Goal: Task Accomplishment & Management: Use online tool/utility

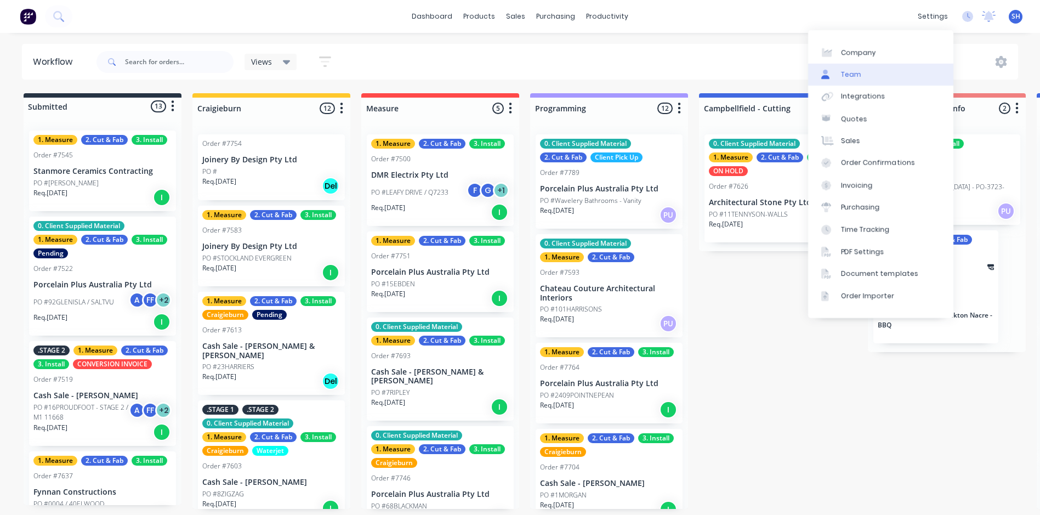
drag, startPoint x: 929, startPoint y: 25, endPoint x: 915, endPoint y: 64, distance: 42.0
click at [929, 25] on div "settings" at bounding box center [932, 16] width 41 height 16
click at [882, 103] on link "Integrations" at bounding box center [880, 97] width 145 height 22
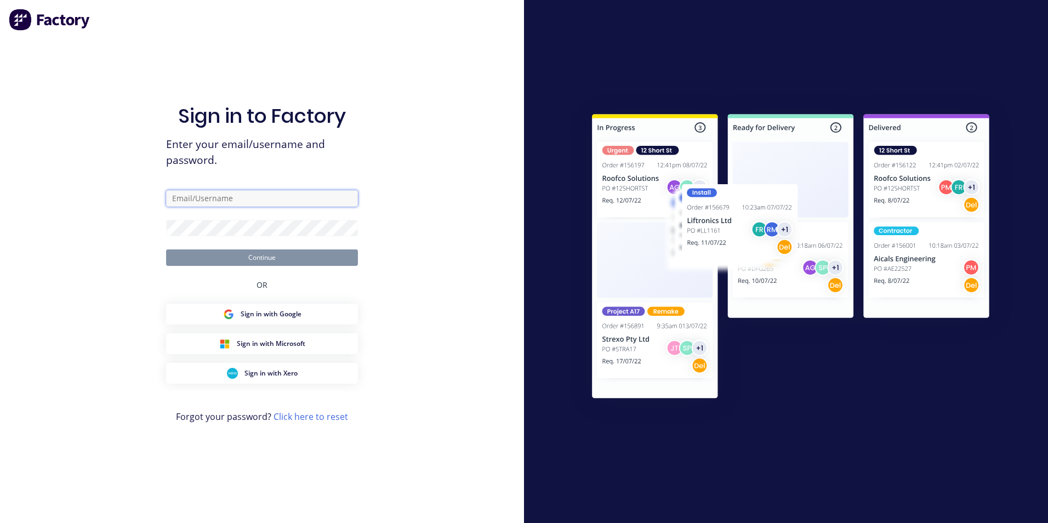
click at [194, 201] on input "text" at bounding box center [262, 198] width 192 height 16
type input "[EMAIL_ADDRESS][DOMAIN_NAME]"
click at [166, 249] on button "Continue" at bounding box center [262, 257] width 192 height 16
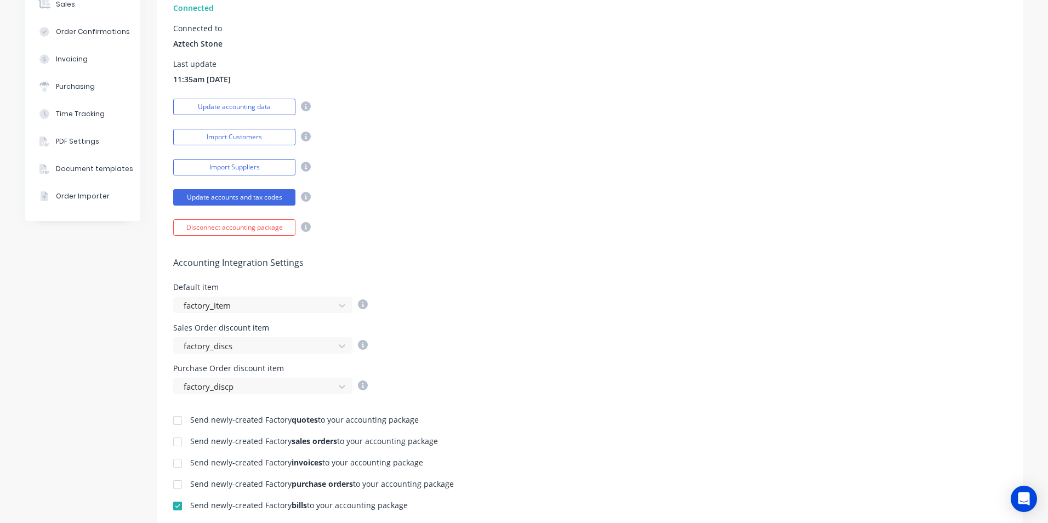
scroll to position [274, 0]
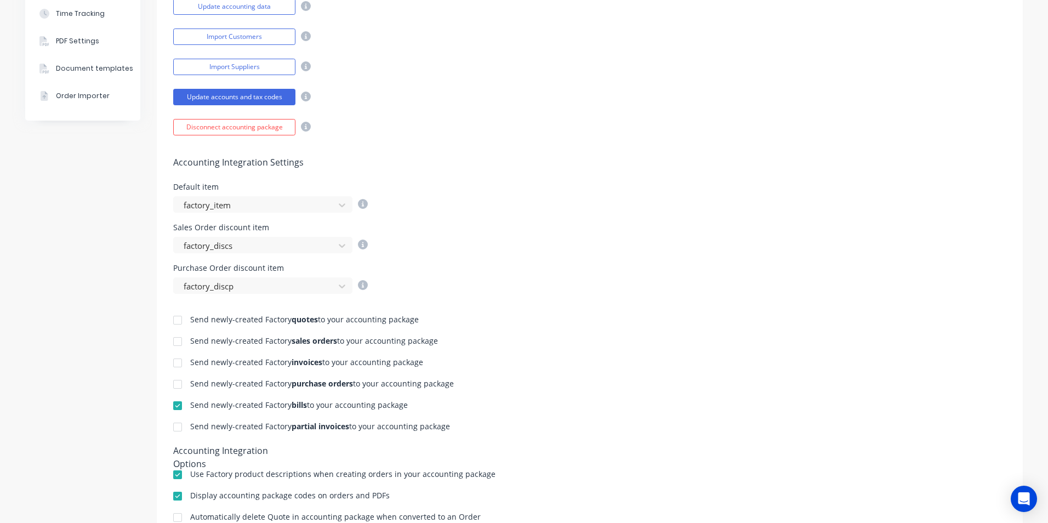
click at [177, 365] on div at bounding box center [178, 363] width 22 height 22
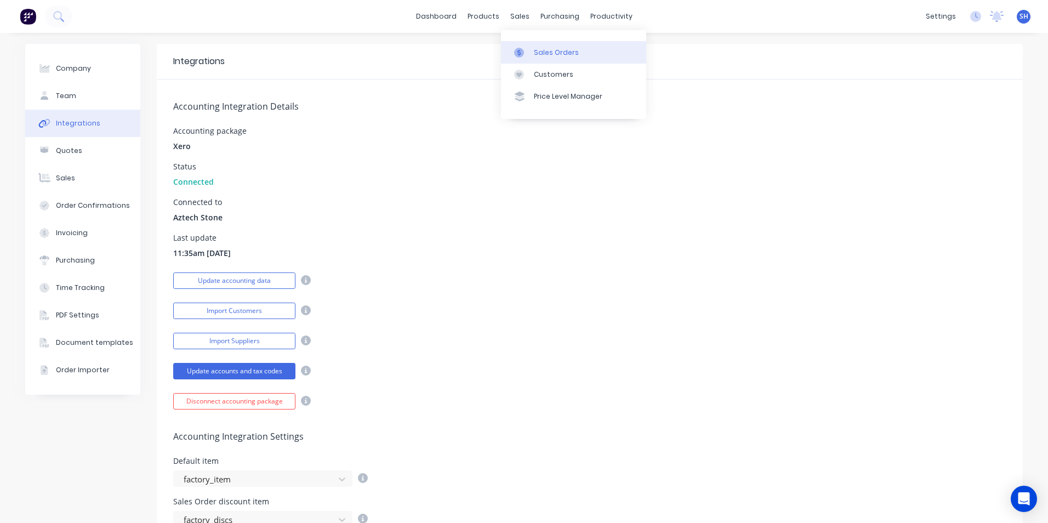
click at [533, 54] on link "Sales Orders" at bounding box center [573, 52] width 145 height 22
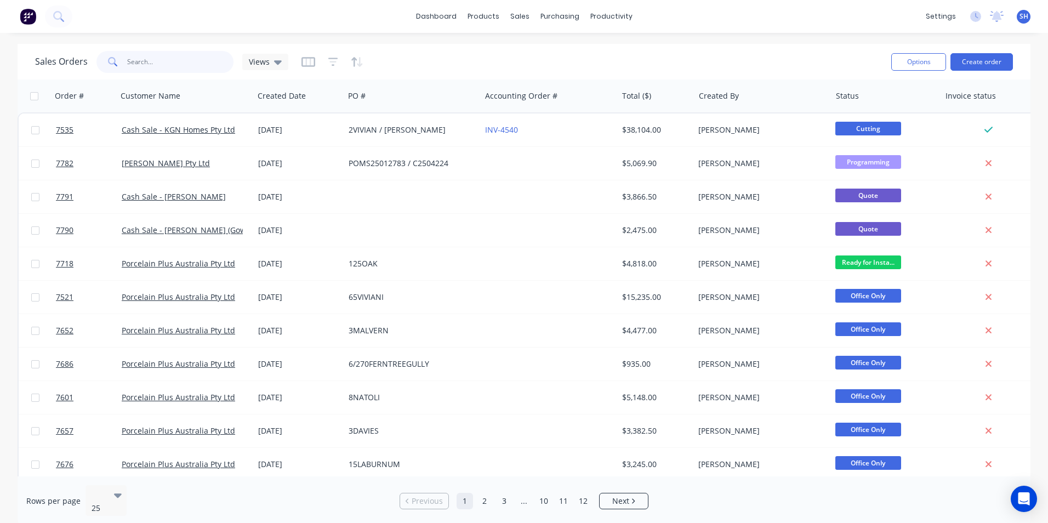
click at [189, 68] on input "text" at bounding box center [180, 62] width 107 height 22
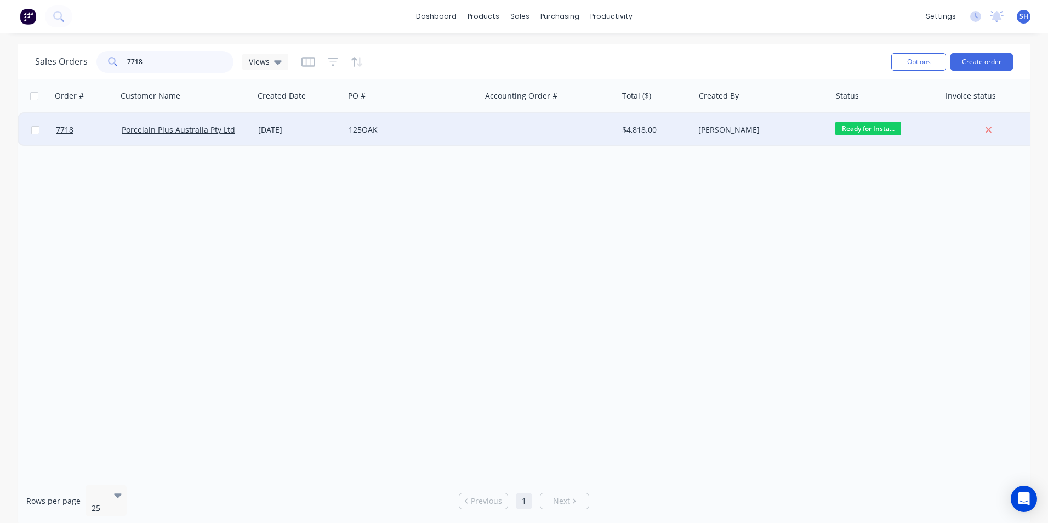
type input "7718"
click at [369, 139] on div "125OAK" at bounding box center [412, 130] width 137 height 33
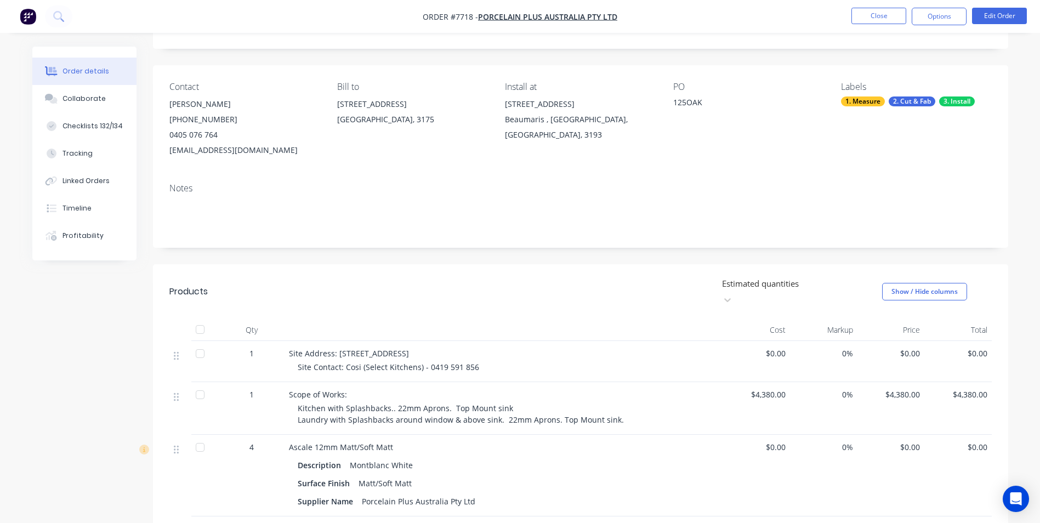
scroll to position [55, 0]
click at [932, 18] on button "Options" at bounding box center [939, 17] width 55 height 18
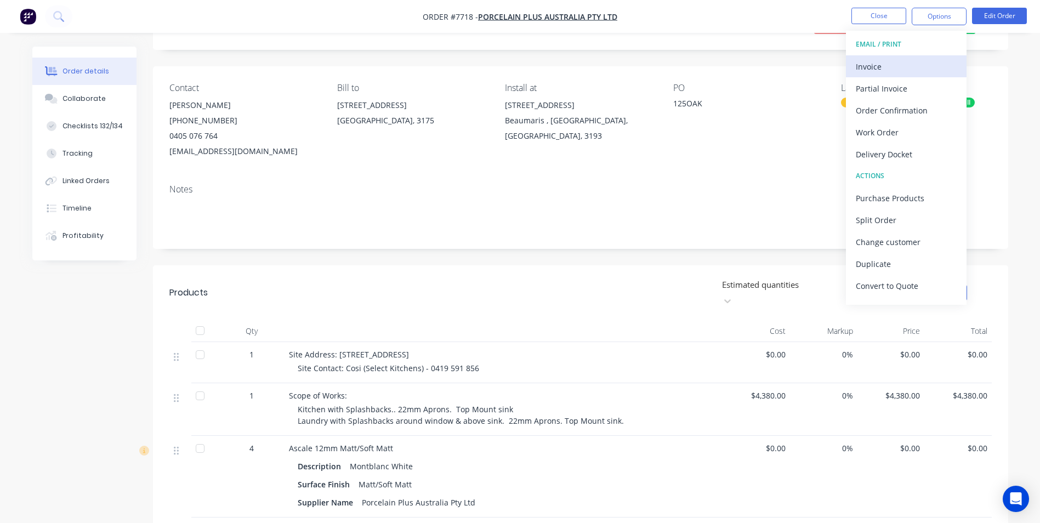
click at [900, 65] on div "Invoice" at bounding box center [906, 67] width 101 height 16
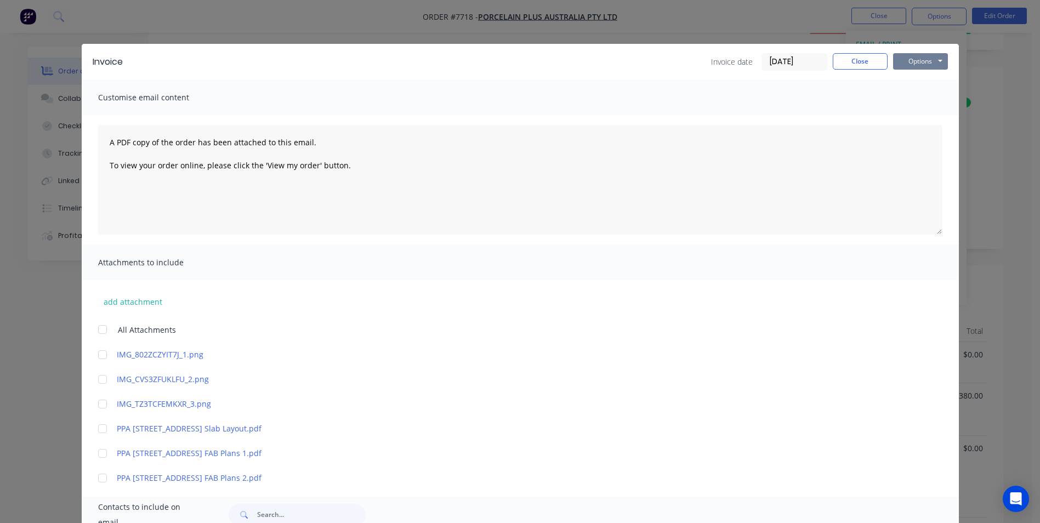
click at [923, 65] on button "Options" at bounding box center [920, 61] width 55 height 16
click at [919, 106] on button "Print" at bounding box center [928, 99] width 70 height 18
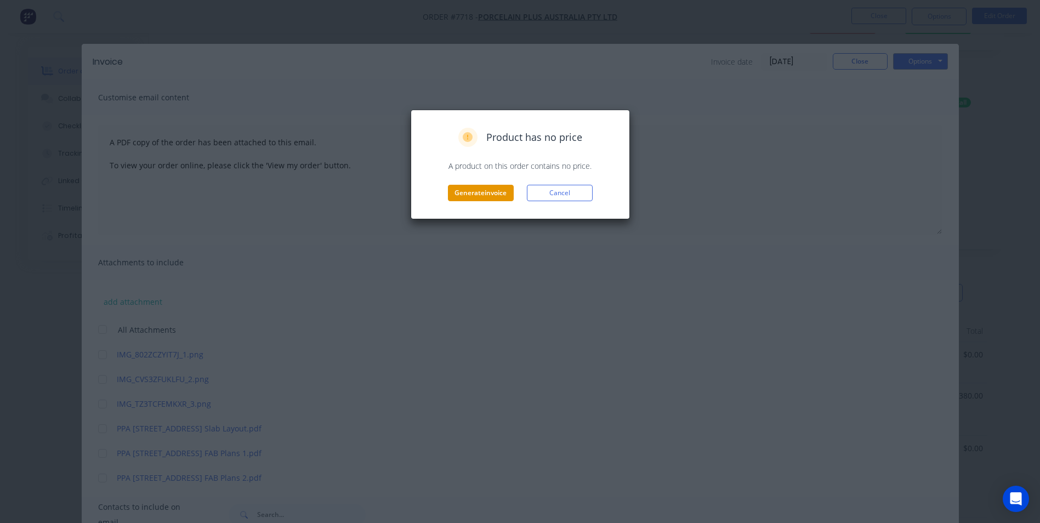
click at [494, 194] on button "Generate invoice" at bounding box center [481, 193] width 66 height 16
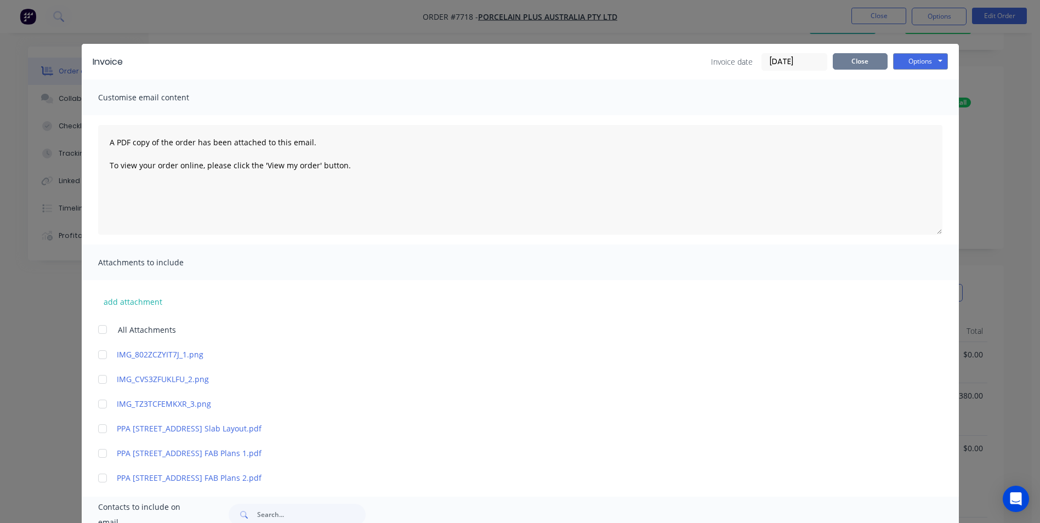
click at [860, 68] on button "Close" at bounding box center [860, 61] width 55 height 16
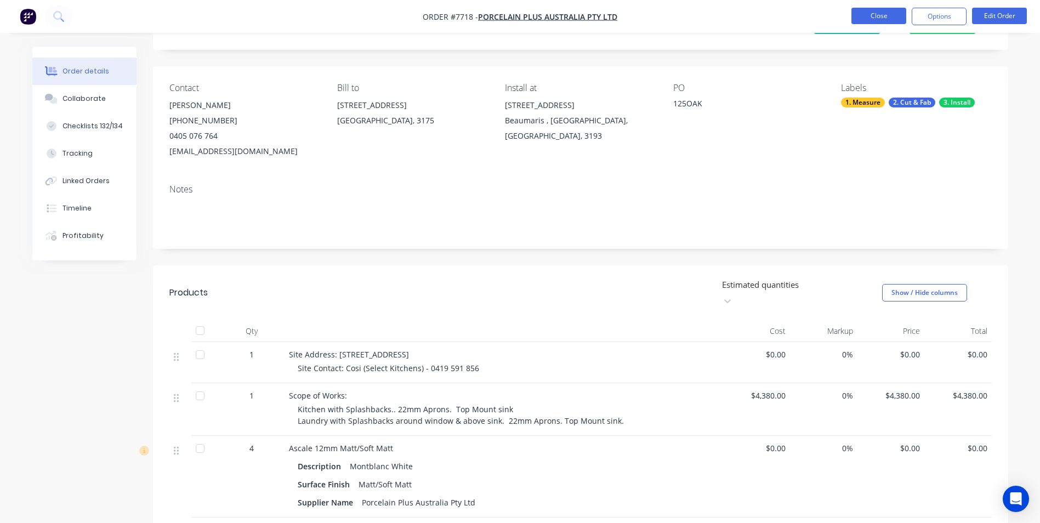
click at [864, 17] on button "Close" at bounding box center [879, 16] width 55 height 16
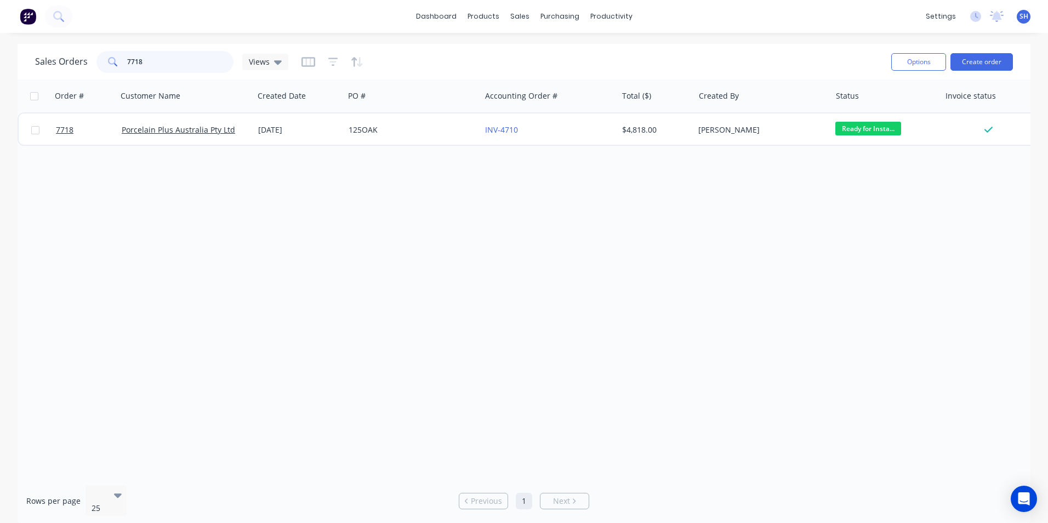
drag, startPoint x: 171, startPoint y: 66, endPoint x: 96, endPoint y: 66, distance: 75.1
click at [97, 66] on div "7718" at bounding box center [165, 62] width 137 height 22
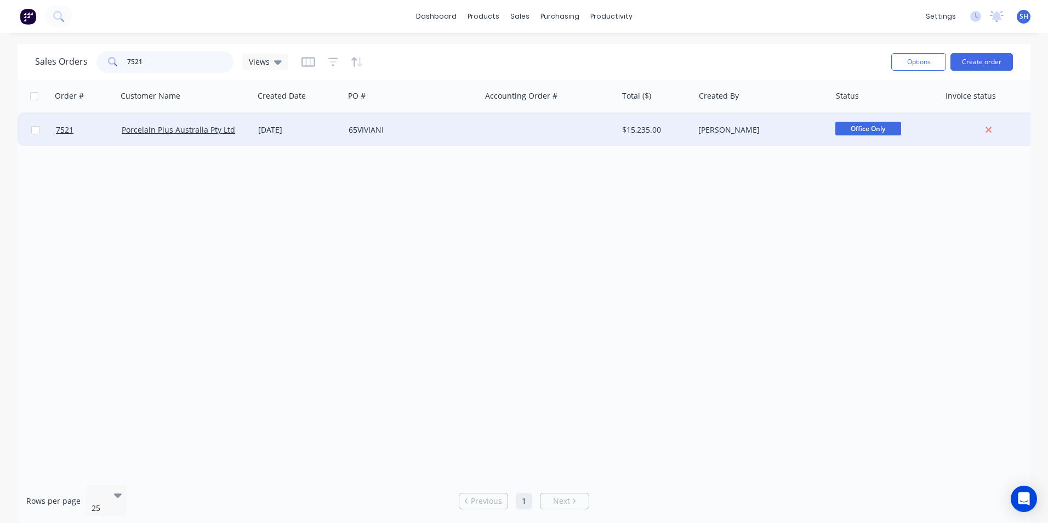
type input "7521"
click at [407, 137] on div "65VIVIANI" at bounding box center [412, 130] width 137 height 33
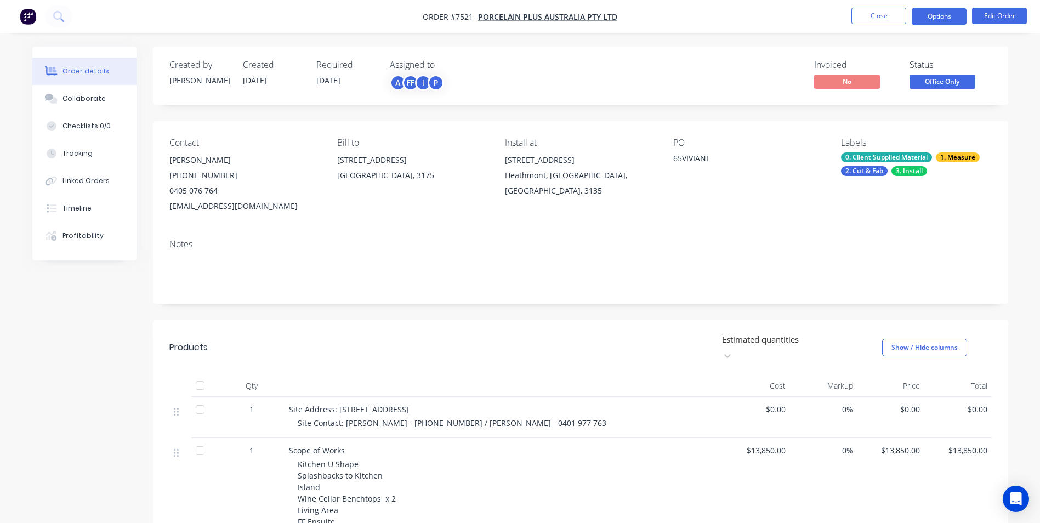
click at [941, 22] on button "Options" at bounding box center [939, 17] width 55 height 18
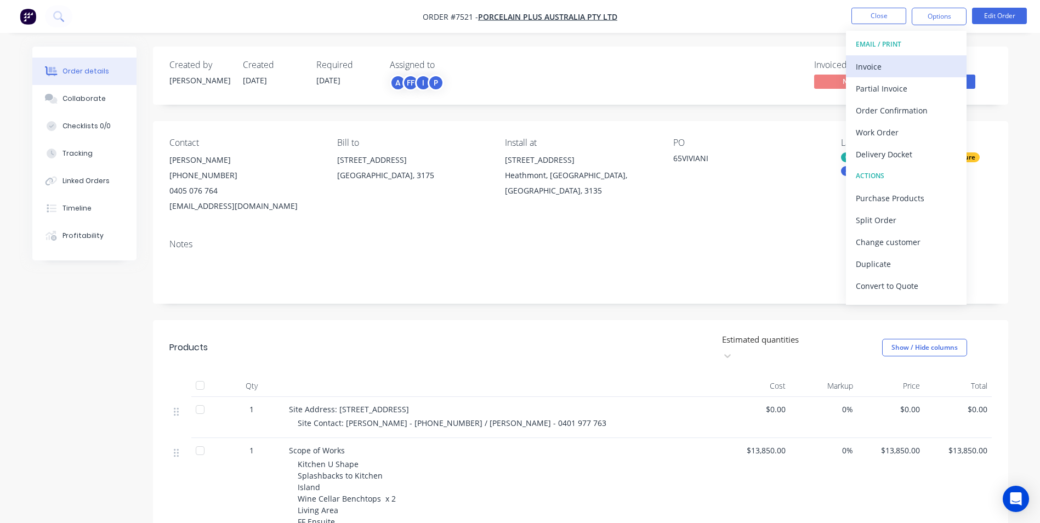
click at [903, 70] on div "Invoice" at bounding box center [906, 67] width 101 height 16
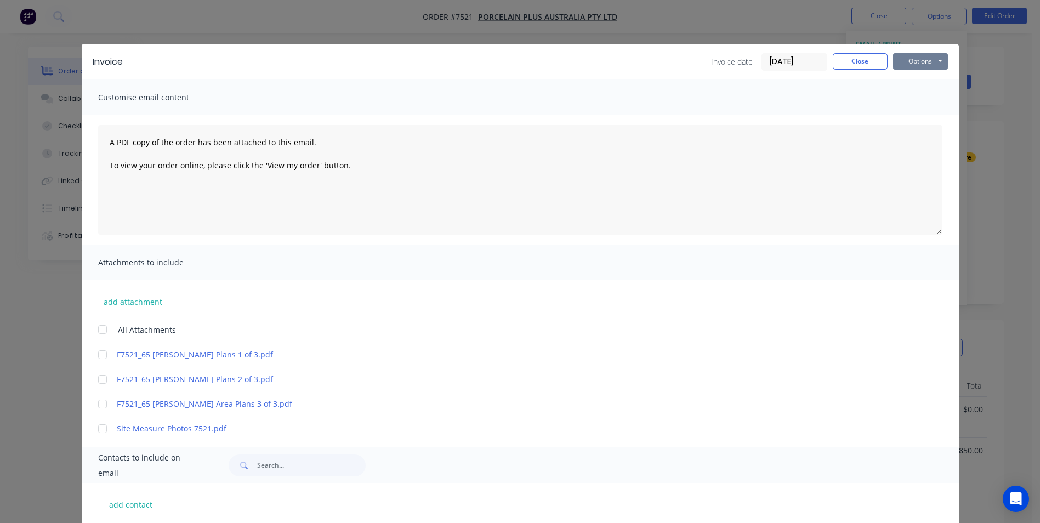
click at [911, 67] on button "Options" at bounding box center [920, 61] width 55 height 16
click at [906, 93] on button "Print" at bounding box center [928, 99] width 70 height 18
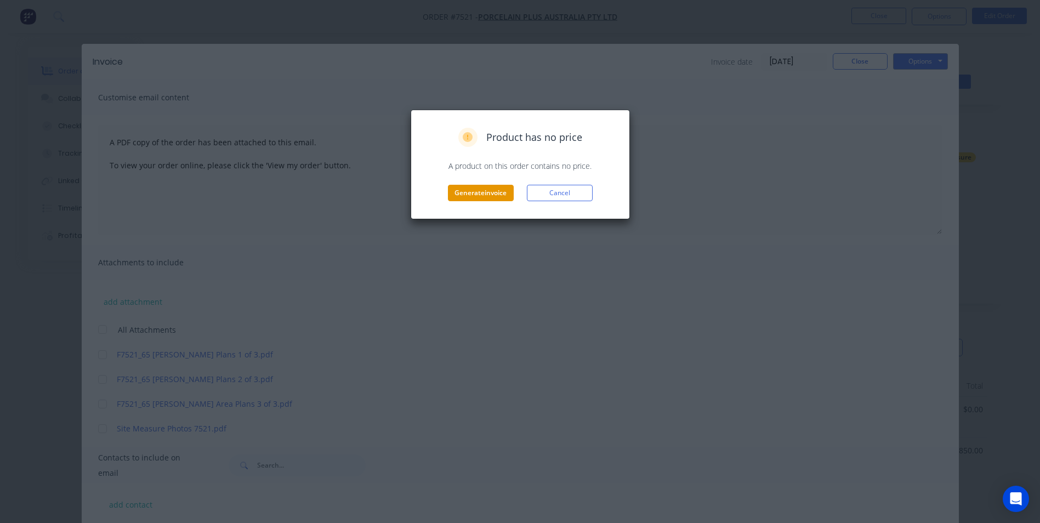
click at [495, 196] on button "Generate invoice" at bounding box center [481, 193] width 66 height 16
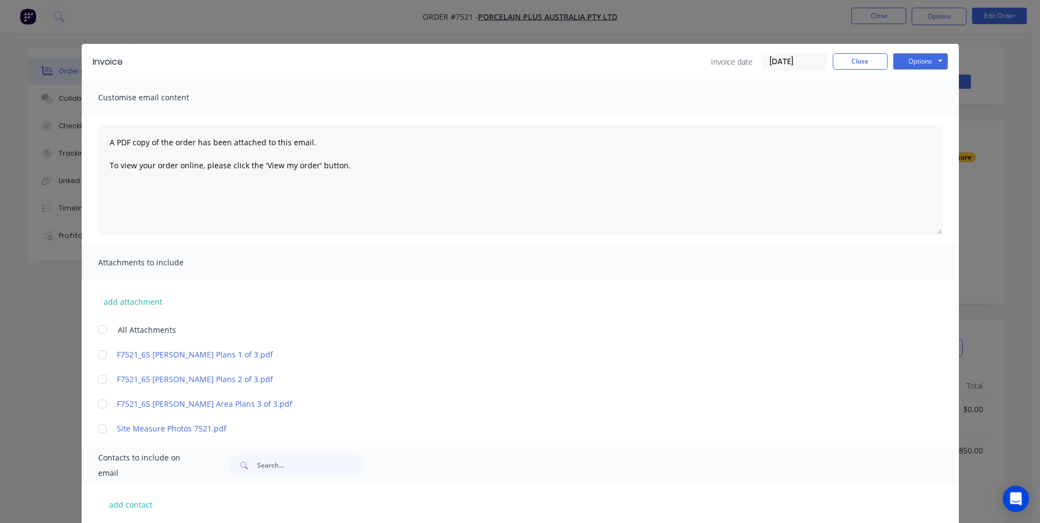
click at [835, 70] on div "Invoice date [DATE] Close Options Preview Print Email" at bounding box center [829, 62] width 237 height 18
click at [836, 67] on button "Close" at bounding box center [860, 61] width 55 height 16
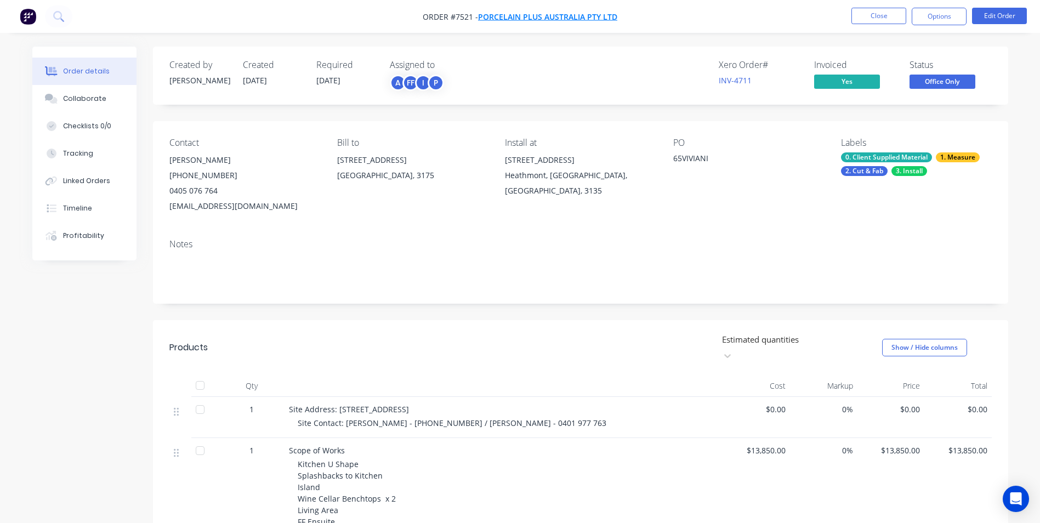
click at [563, 19] on span "Porcelain Plus Australia Pty Ltd" at bounding box center [547, 17] width 139 height 10
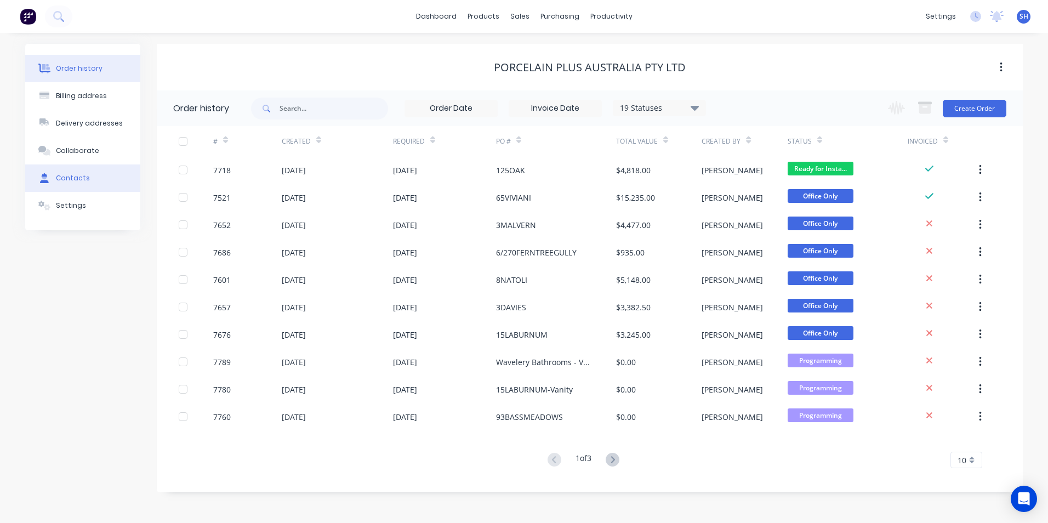
click at [94, 174] on button "Contacts" at bounding box center [82, 177] width 115 height 27
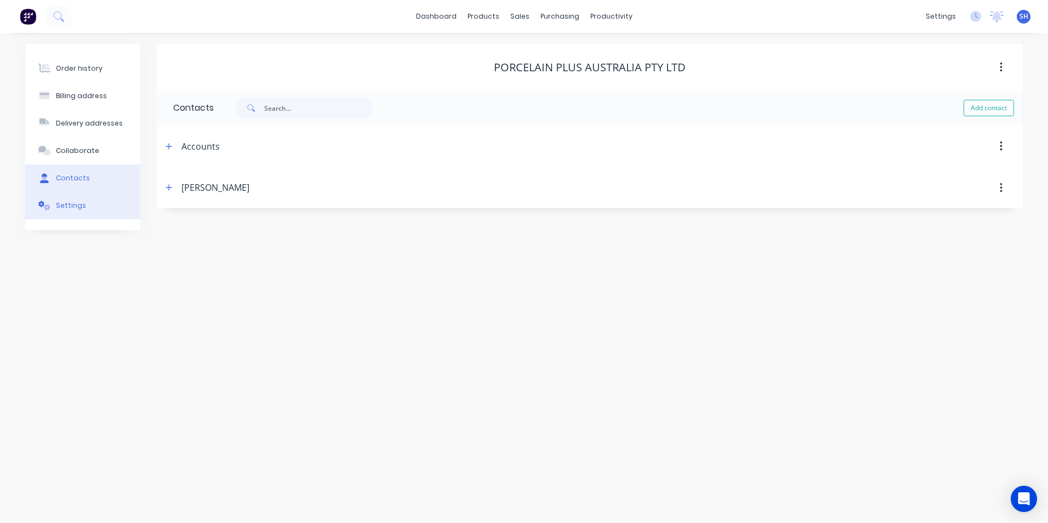
click at [82, 205] on button "Settings" at bounding box center [82, 205] width 115 height 27
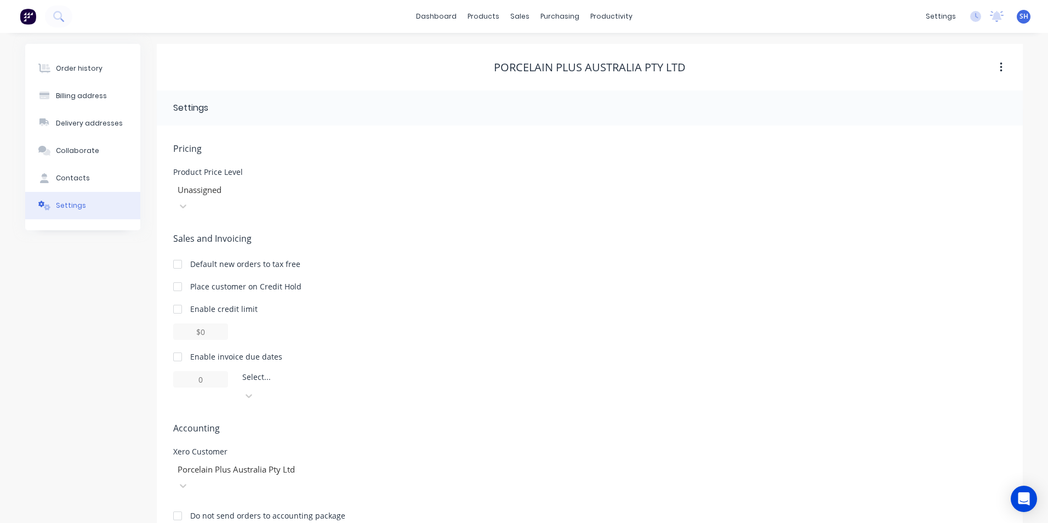
click at [177, 346] on div at bounding box center [178, 357] width 22 height 22
drag, startPoint x: 209, startPoint y: 365, endPoint x: 194, endPoint y: 367, distance: 15.0
click at [194, 371] on input "1" at bounding box center [200, 379] width 55 height 16
type input "30"
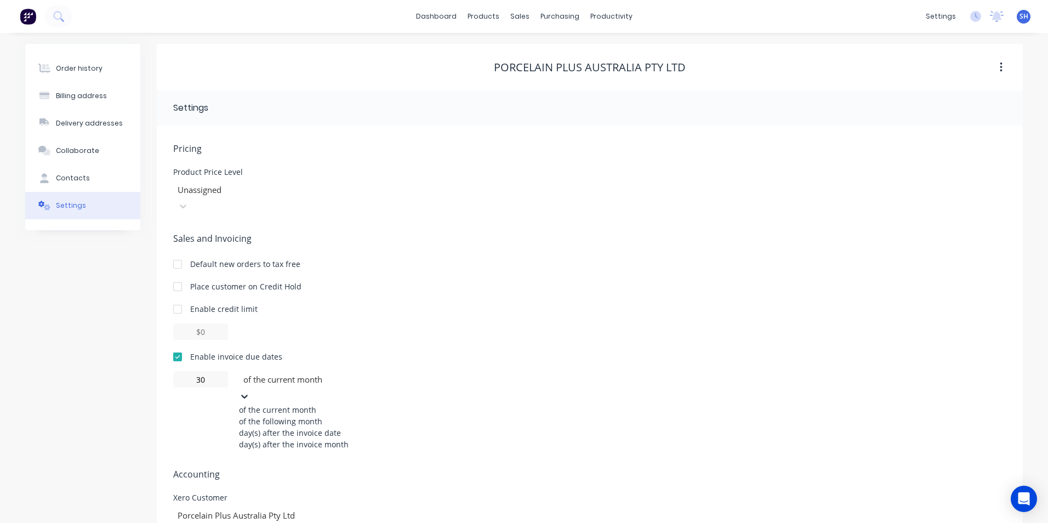
click at [333, 373] on div at bounding box center [321, 380] width 158 height 14
click at [331, 416] on div "of the following month" at bounding box center [321, 422] width 164 height 12
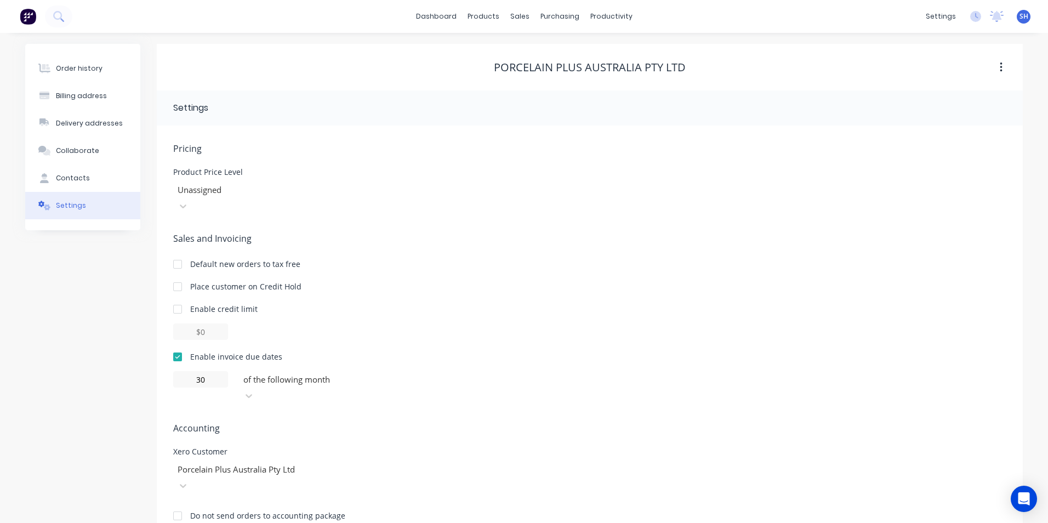
click at [490, 422] on span "Accounting" at bounding box center [589, 428] width 833 height 13
click at [76, 67] on div "Order history" at bounding box center [79, 69] width 47 height 10
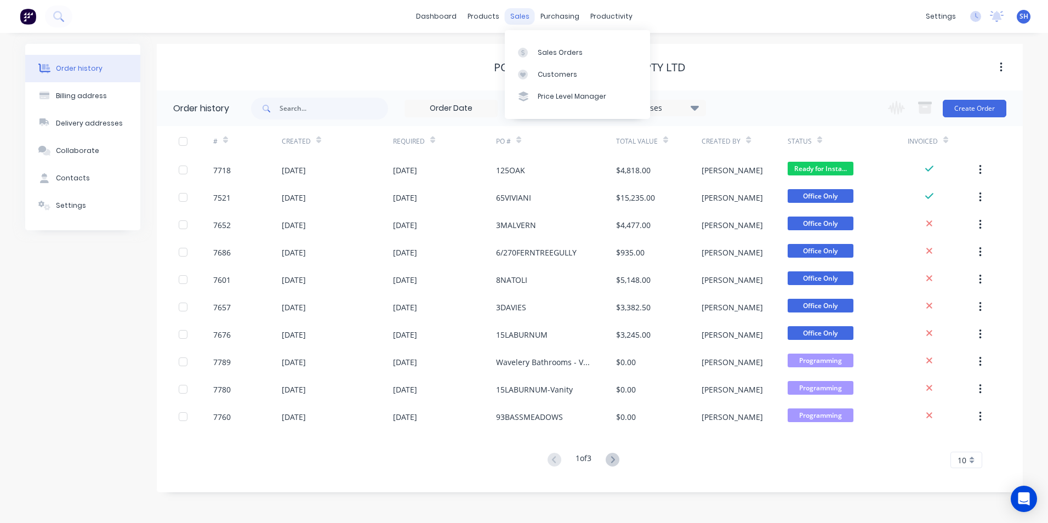
click at [518, 17] on div "sales" at bounding box center [520, 16] width 30 height 16
click at [530, 46] on link "Sales Orders" at bounding box center [577, 52] width 145 height 22
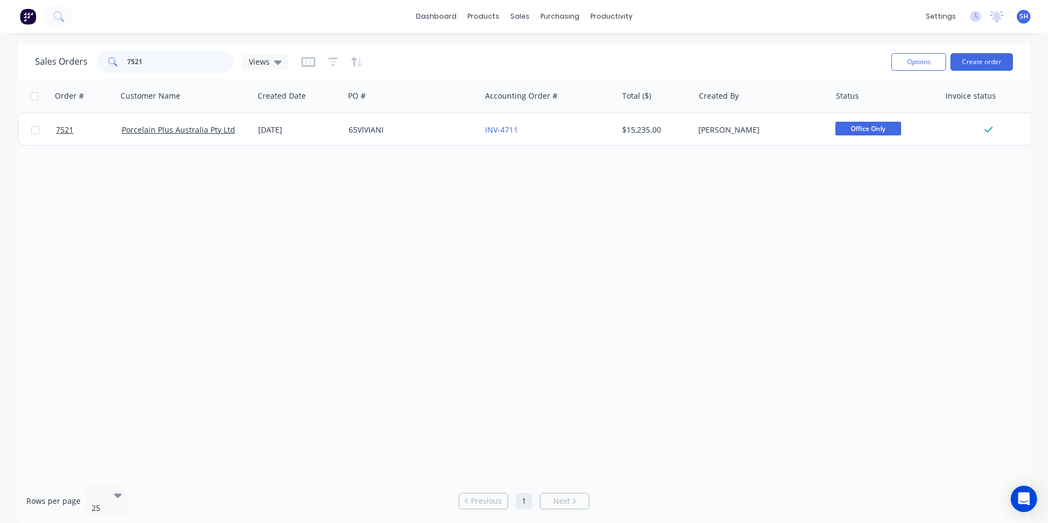
drag, startPoint x: 132, startPoint y: 63, endPoint x: 118, endPoint y: 63, distance: 13.7
click at [118, 63] on div "7521" at bounding box center [165, 62] width 137 height 22
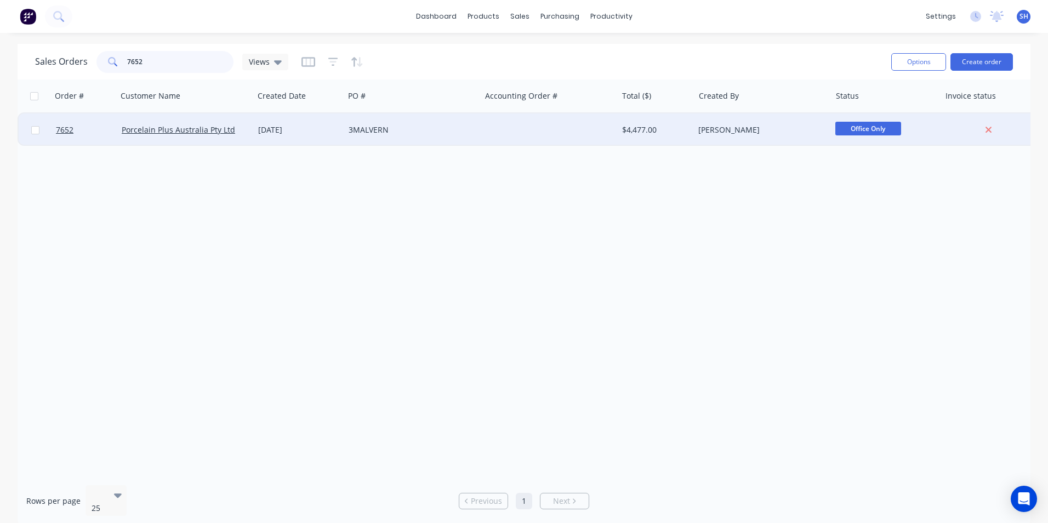
type input "7652"
click at [383, 143] on div "3MALVERN" at bounding box center [412, 130] width 137 height 33
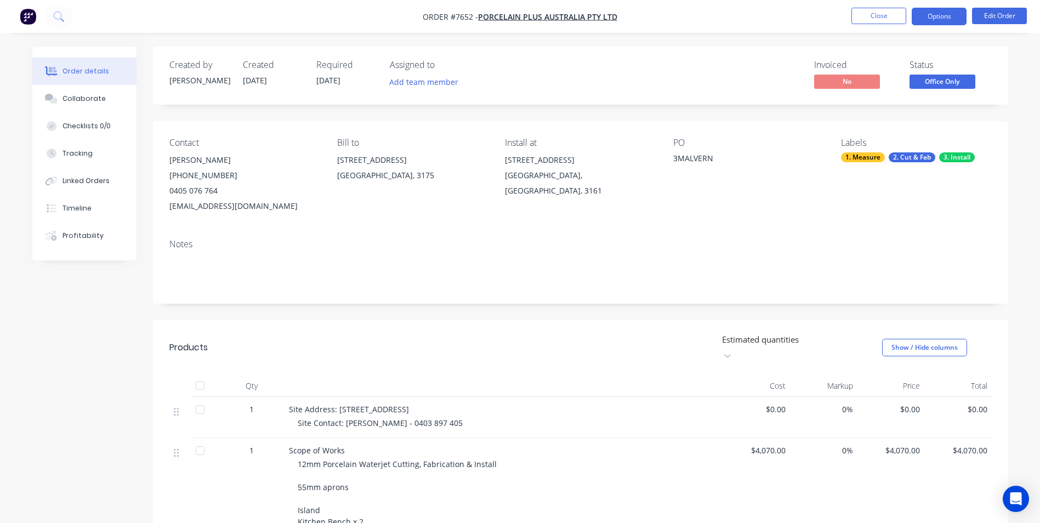
click at [927, 24] on button "Options" at bounding box center [939, 17] width 55 height 18
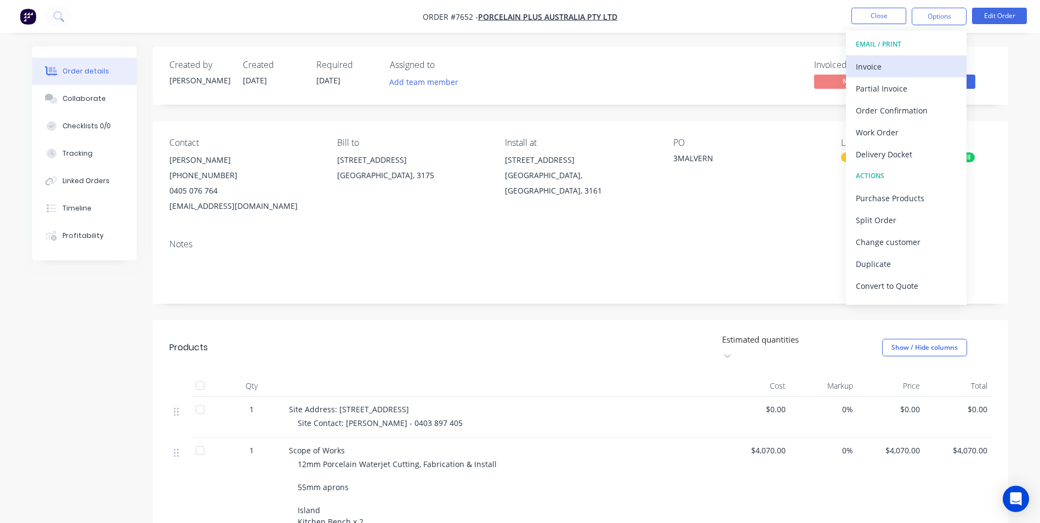
click at [912, 60] on div "Invoice" at bounding box center [906, 67] width 101 height 16
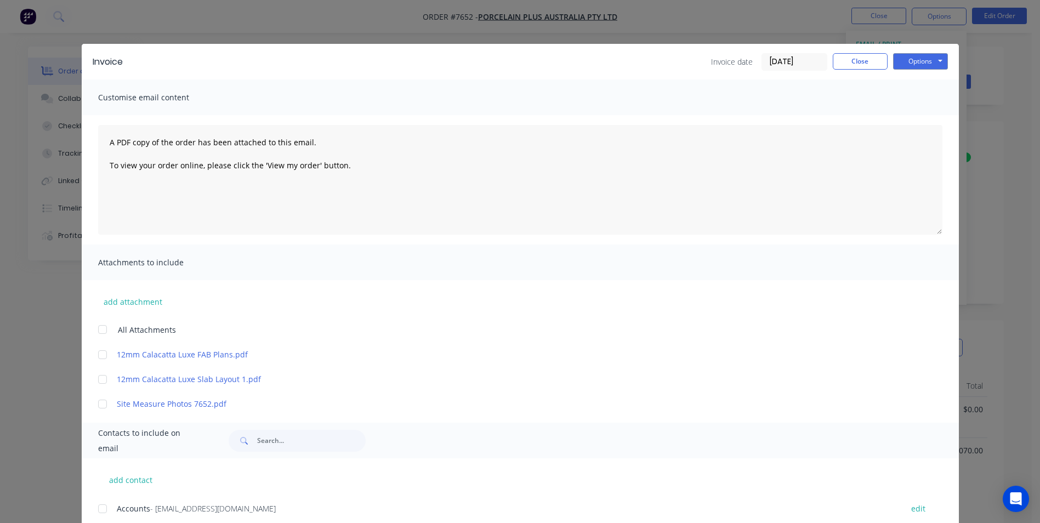
click at [923, 71] on div "Invoice Invoice date [DATE] Close Options Preview Print Email" at bounding box center [520, 62] width 877 height 36
click at [921, 69] on button "Options" at bounding box center [920, 61] width 55 height 16
click at [915, 99] on button "Print" at bounding box center [928, 99] width 70 height 18
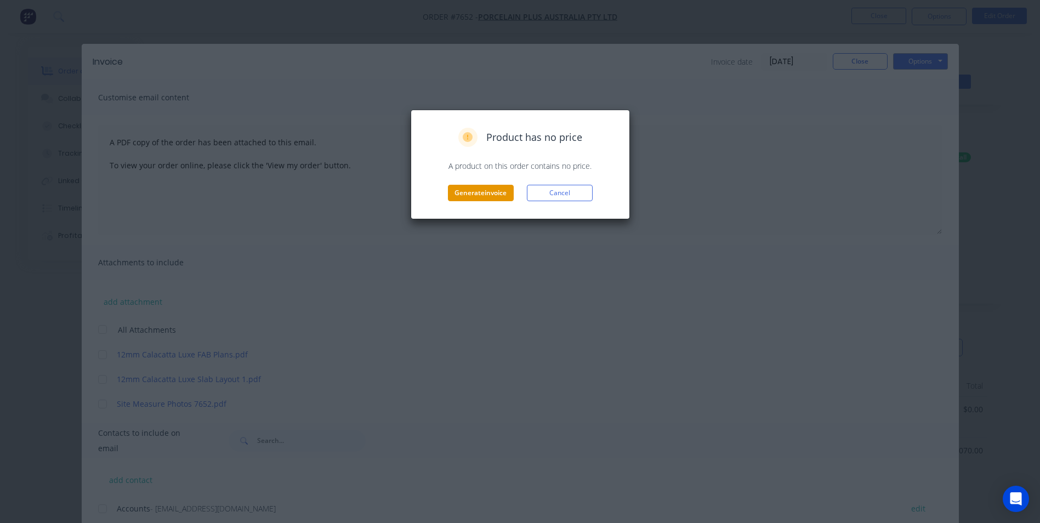
click at [495, 193] on button "Generate invoice" at bounding box center [481, 193] width 66 height 16
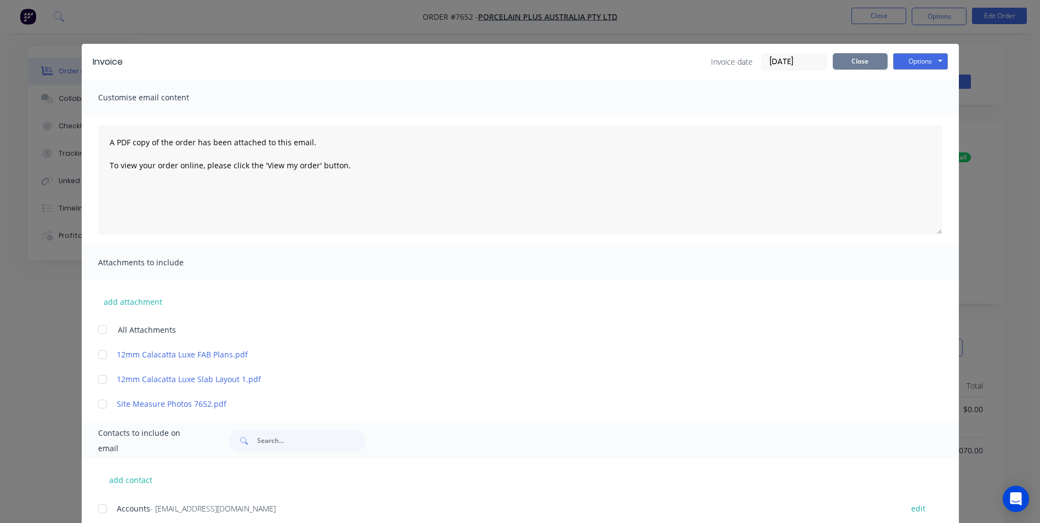
click at [852, 61] on button "Close" at bounding box center [860, 61] width 55 height 16
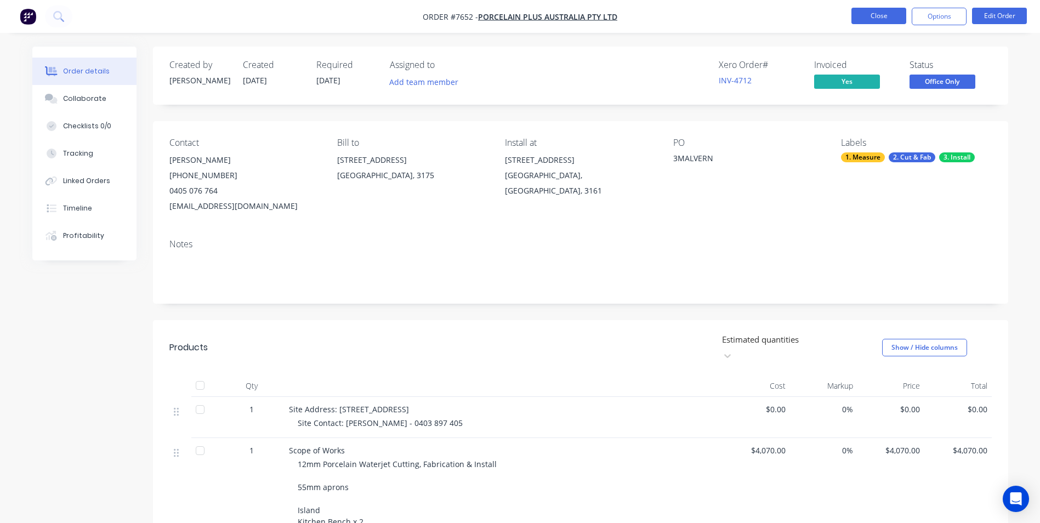
click at [871, 20] on button "Close" at bounding box center [879, 16] width 55 height 16
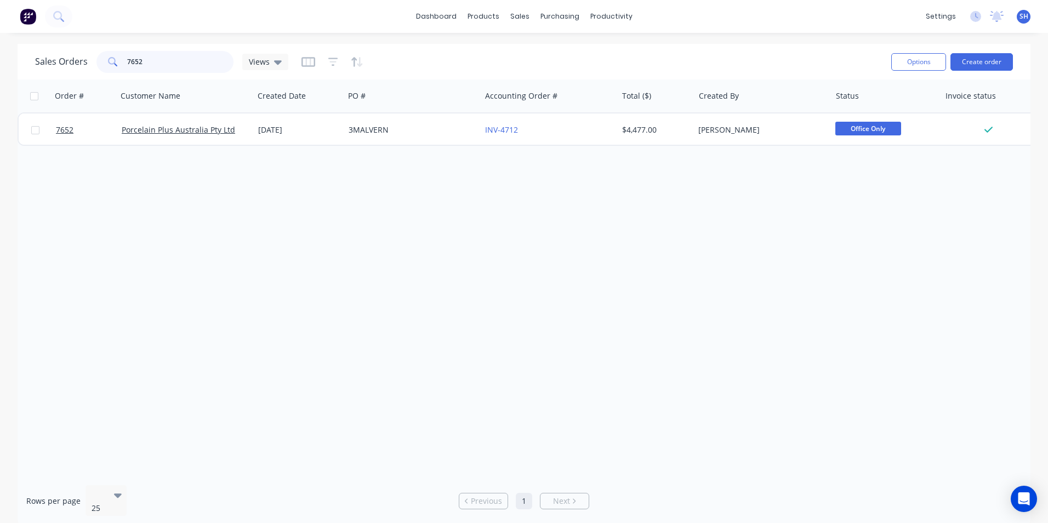
drag, startPoint x: 160, startPoint y: 62, endPoint x: 132, endPoint y: 63, distance: 28.0
click at [132, 63] on input "7652" at bounding box center [180, 62] width 107 height 22
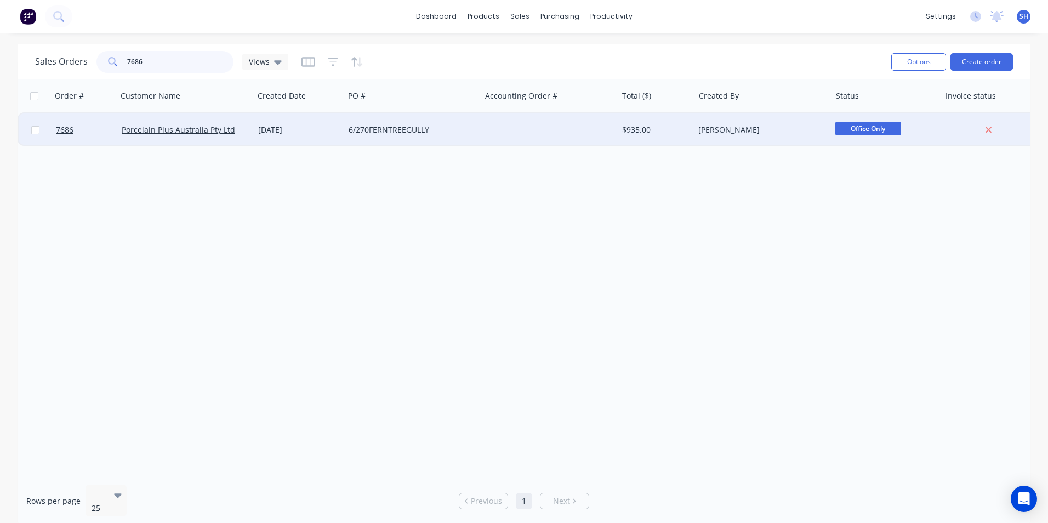
type input "7686"
click at [376, 132] on div "6/270FERNTREEGULLY" at bounding box center [410, 129] width 122 height 11
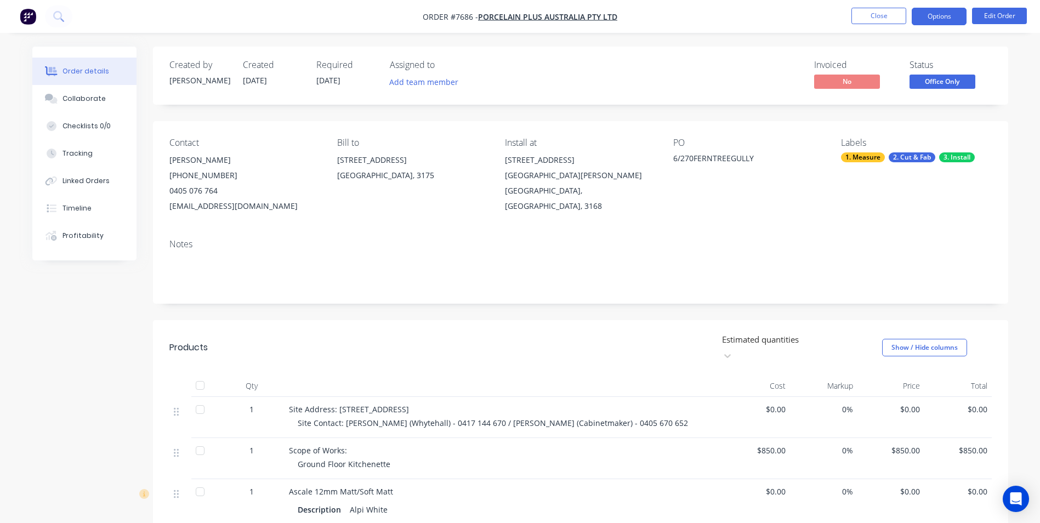
click at [936, 18] on button "Options" at bounding box center [939, 17] width 55 height 18
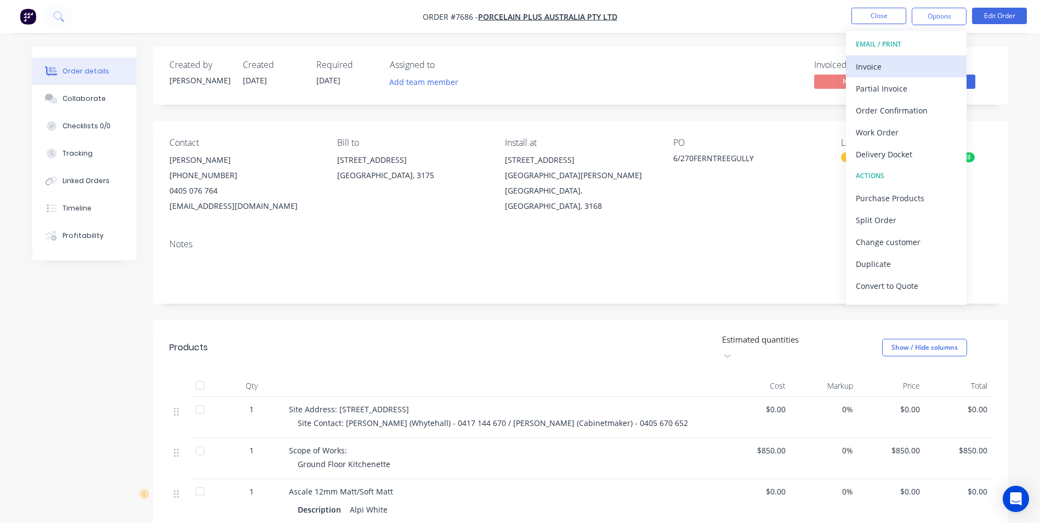
click at [901, 61] on div "Invoice" at bounding box center [906, 67] width 101 height 16
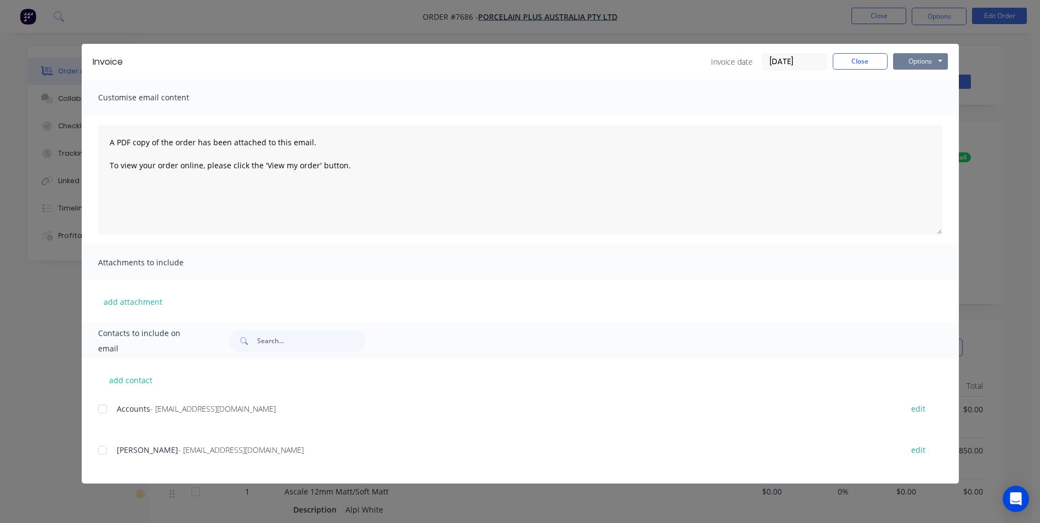
click at [928, 61] on button "Options" at bounding box center [920, 61] width 55 height 16
click at [913, 101] on button "Print" at bounding box center [928, 99] width 70 height 18
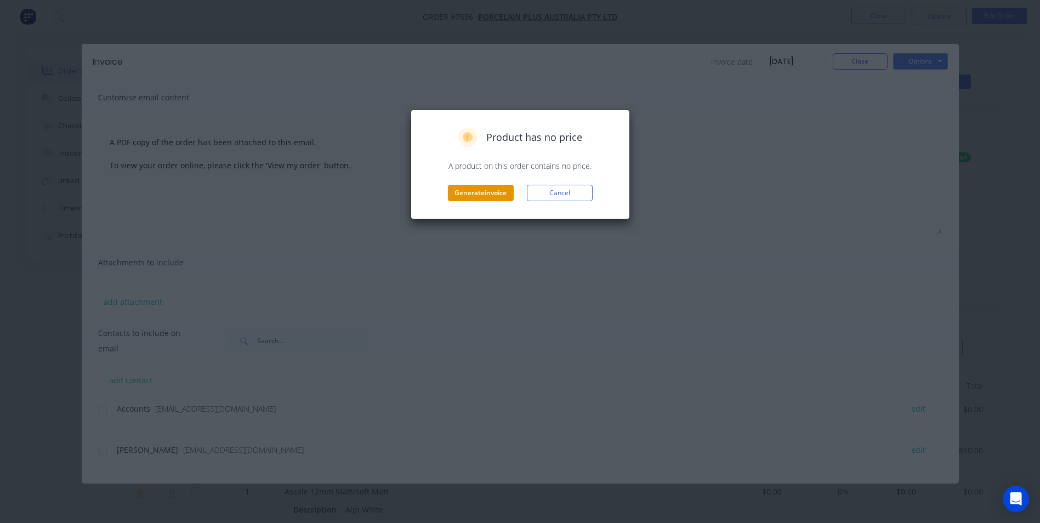
click at [479, 196] on button "Generate invoice" at bounding box center [481, 193] width 66 height 16
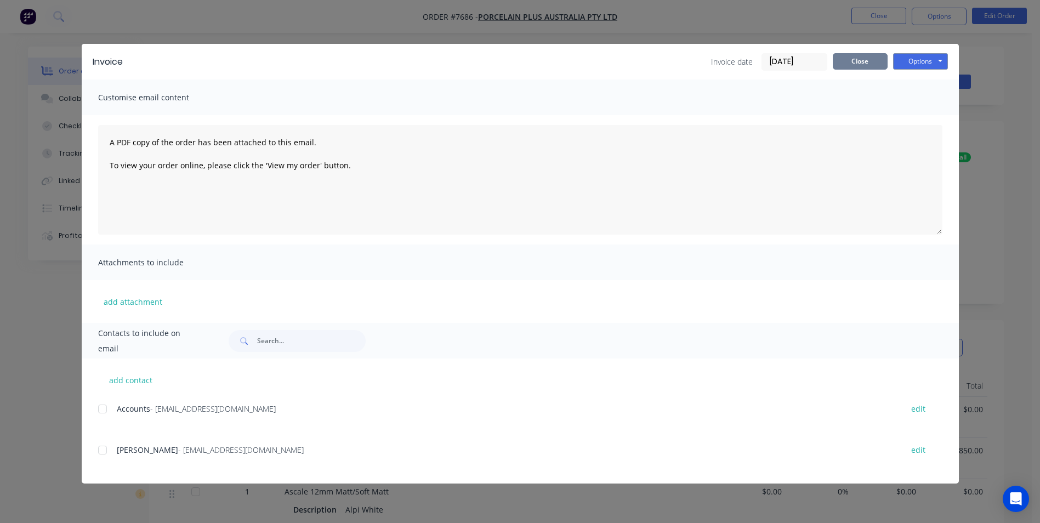
click at [845, 62] on button "Close" at bounding box center [860, 61] width 55 height 16
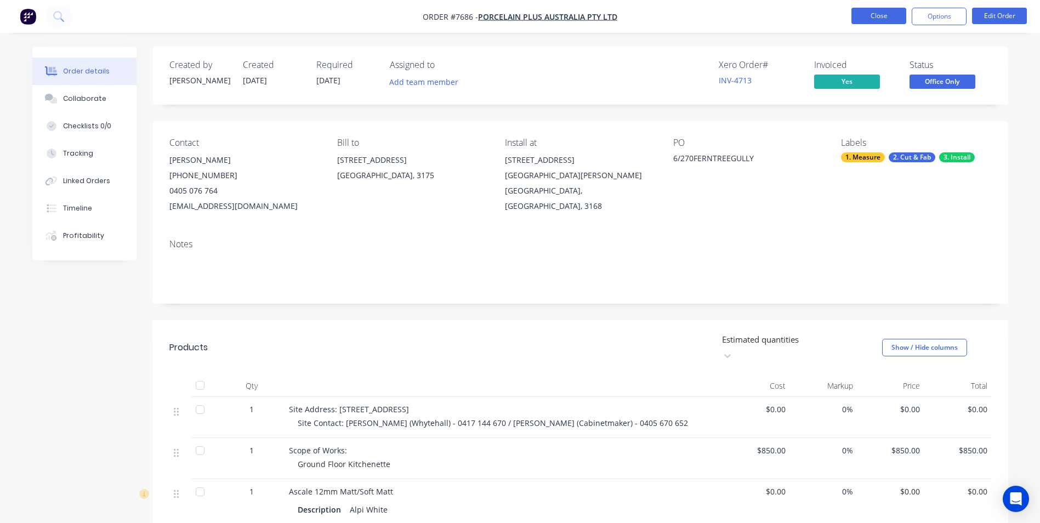
click at [864, 17] on button "Close" at bounding box center [879, 16] width 55 height 16
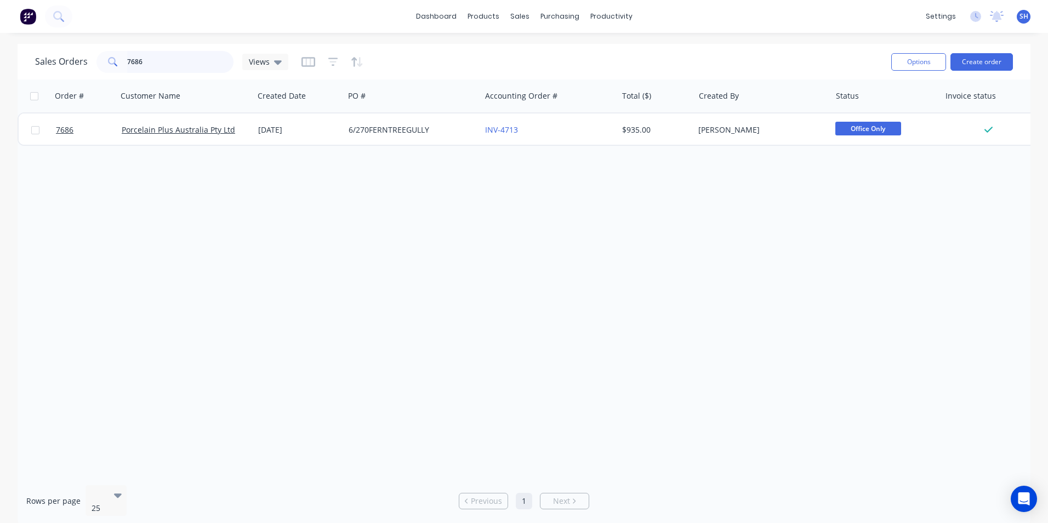
click at [174, 65] on input "7686" at bounding box center [180, 62] width 107 height 22
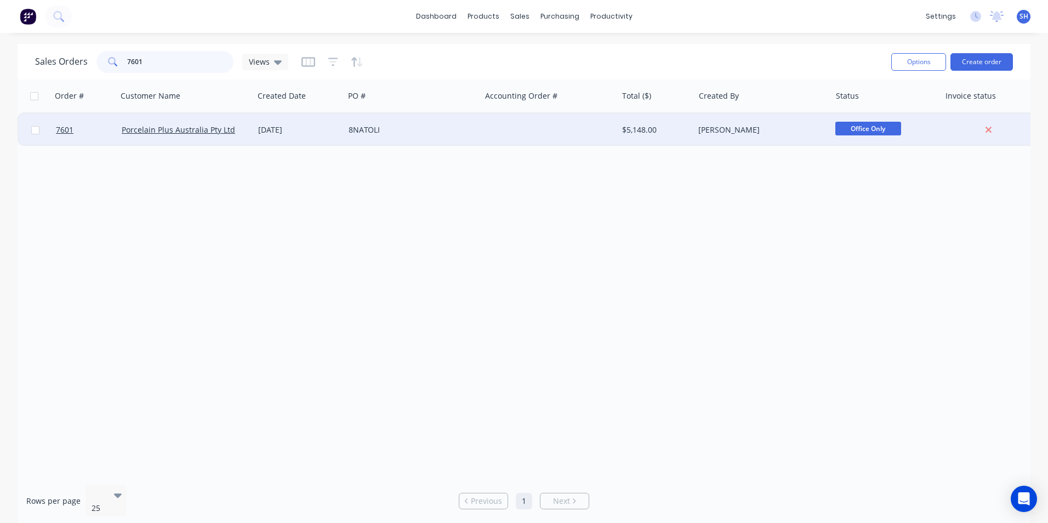
type input "7601"
click at [386, 123] on div "8NATOLI" at bounding box center [412, 130] width 137 height 33
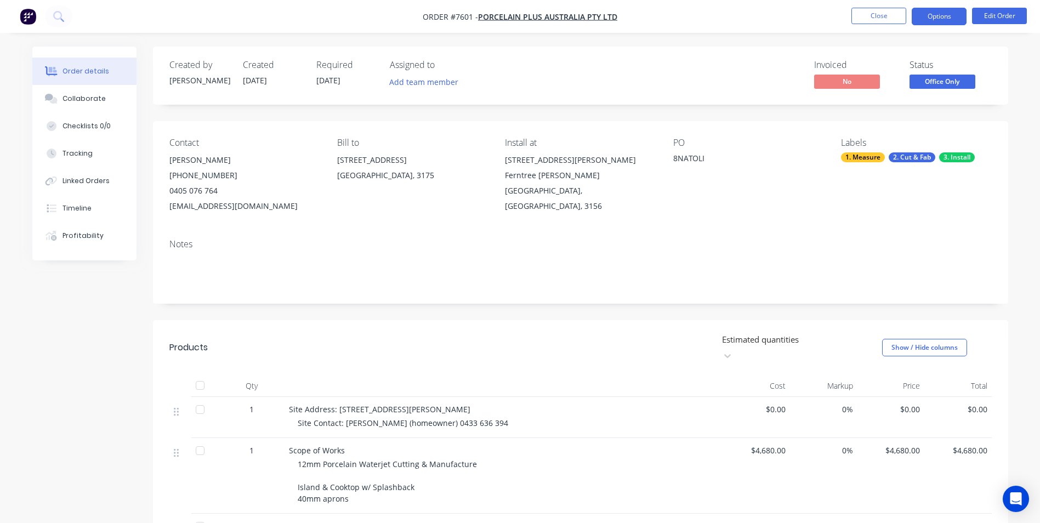
click at [941, 17] on button "Options" at bounding box center [939, 17] width 55 height 18
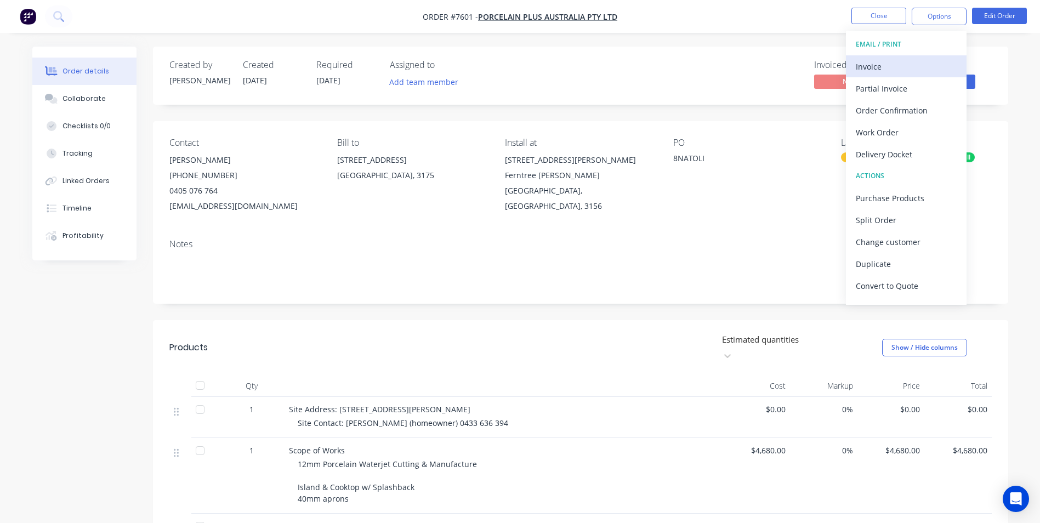
click at [892, 63] on div "Invoice" at bounding box center [906, 67] width 101 height 16
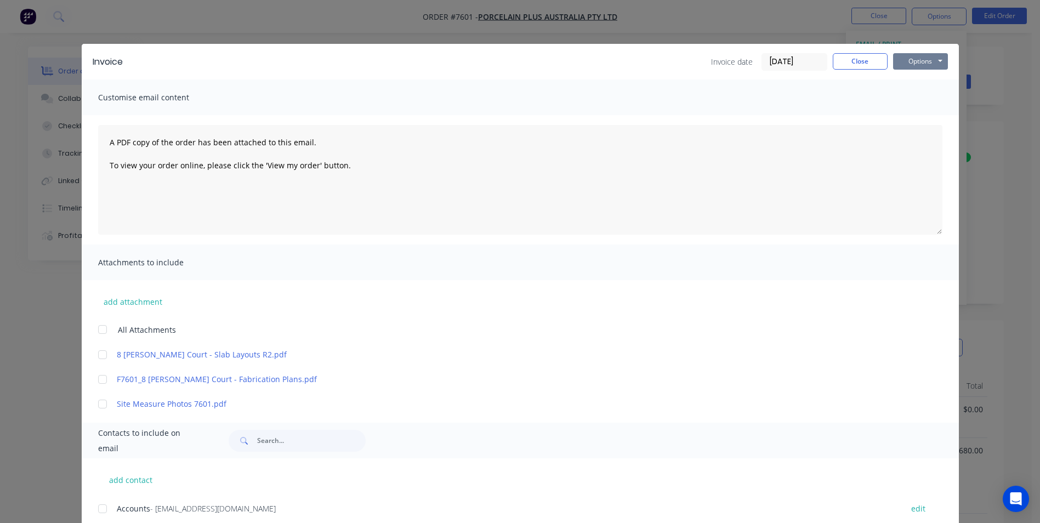
click at [909, 63] on button "Options" at bounding box center [920, 61] width 55 height 16
click at [910, 101] on button "Print" at bounding box center [928, 99] width 70 height 18
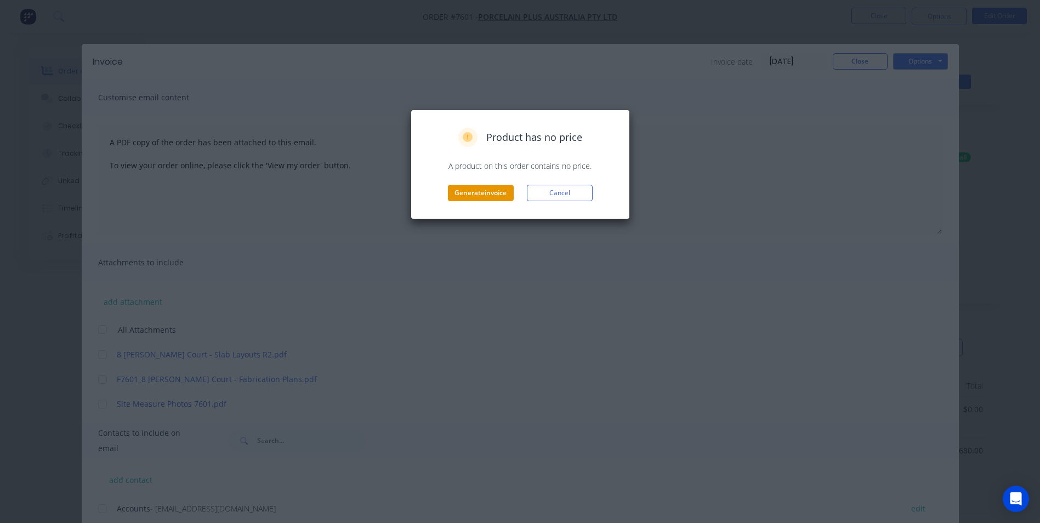
click at [462, 194] on button "Generate invoice" at bounding box center [481, 193] width 66 height 16
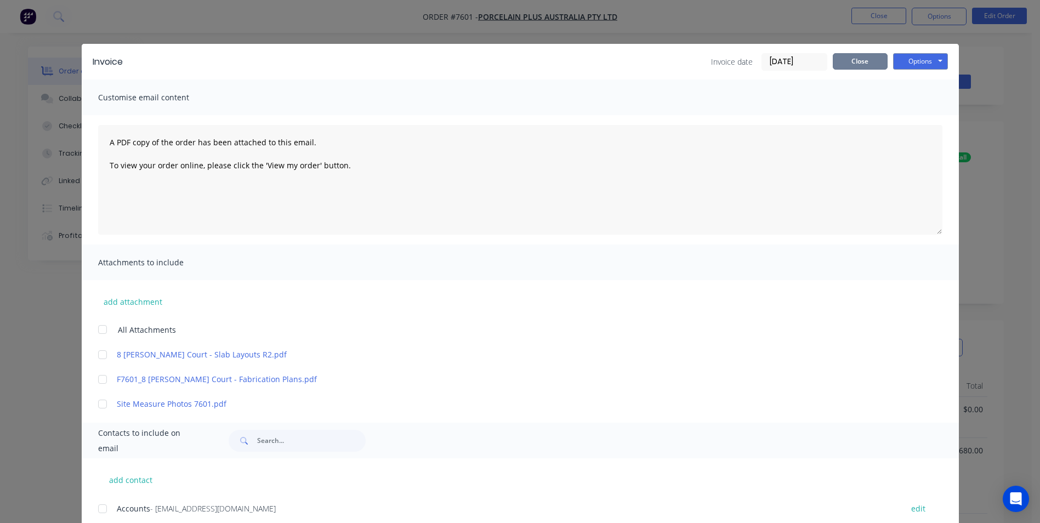
click at [840, 63] on button "Close" at bounding box center [860, 61] width 55 height 16
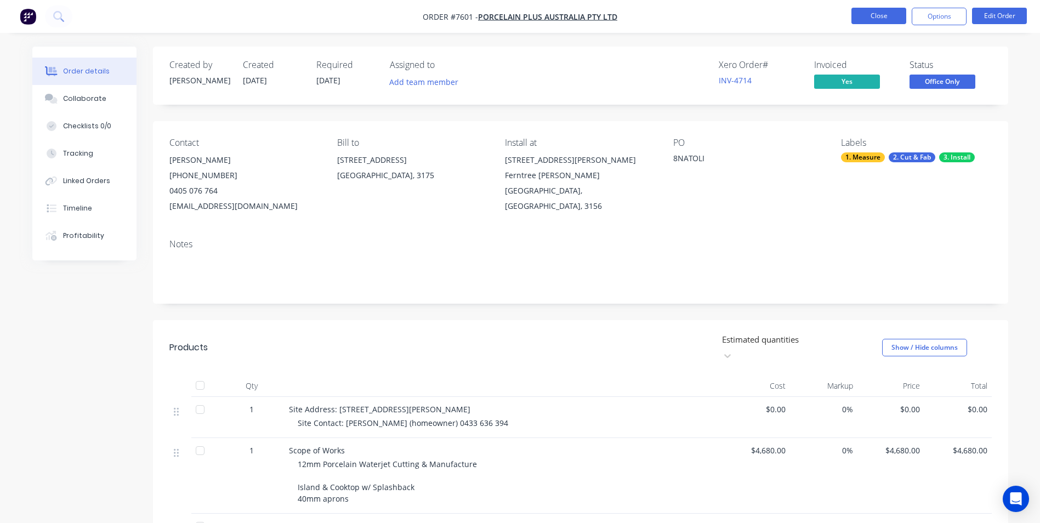
click at [882, 20] on button "Close" at bounding box center [879, 16] width 55 height 16
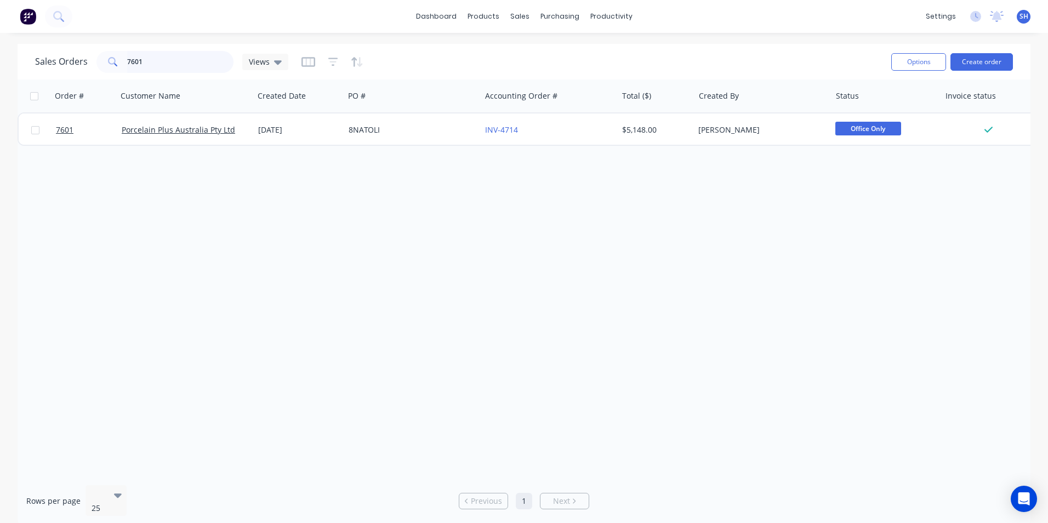
click at [150, 65] on input "7601" at bounding box center [180, 62] width 107 height 22
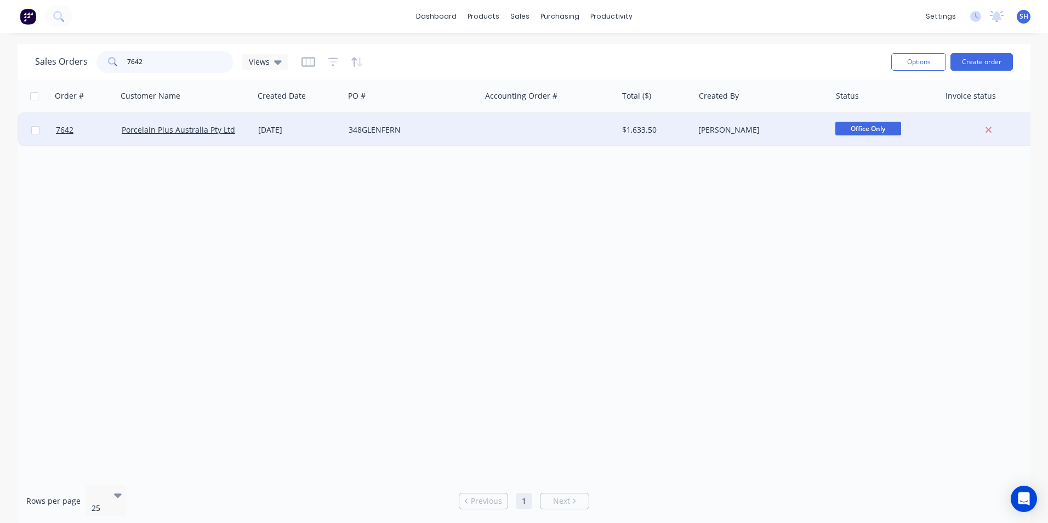
type input "7642"
click at [366, 124] on div "348GLENFERN" at bounding box center [410, 129] width 122 height 11
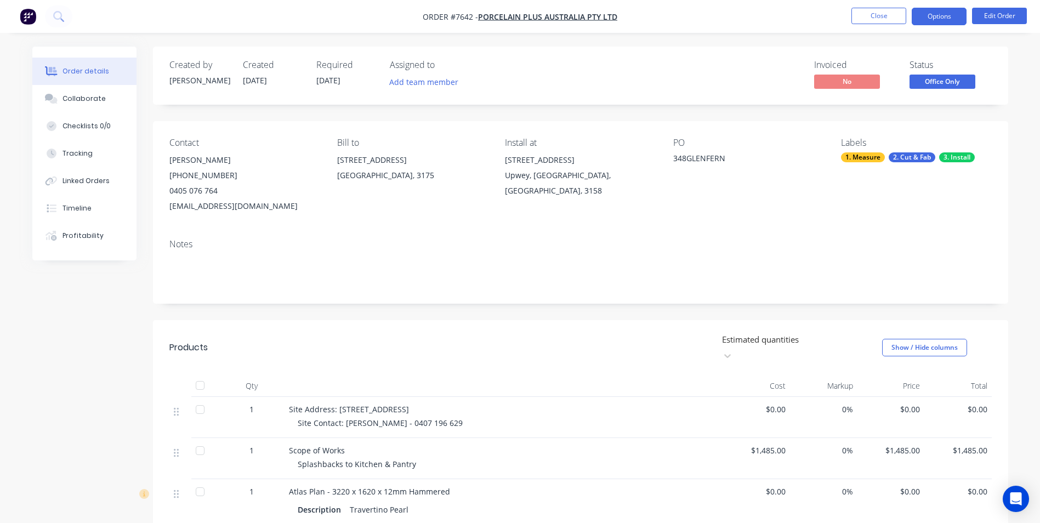
click at [932, 19] on button "Options" at bounding box center [939, 17] width 55 height 18
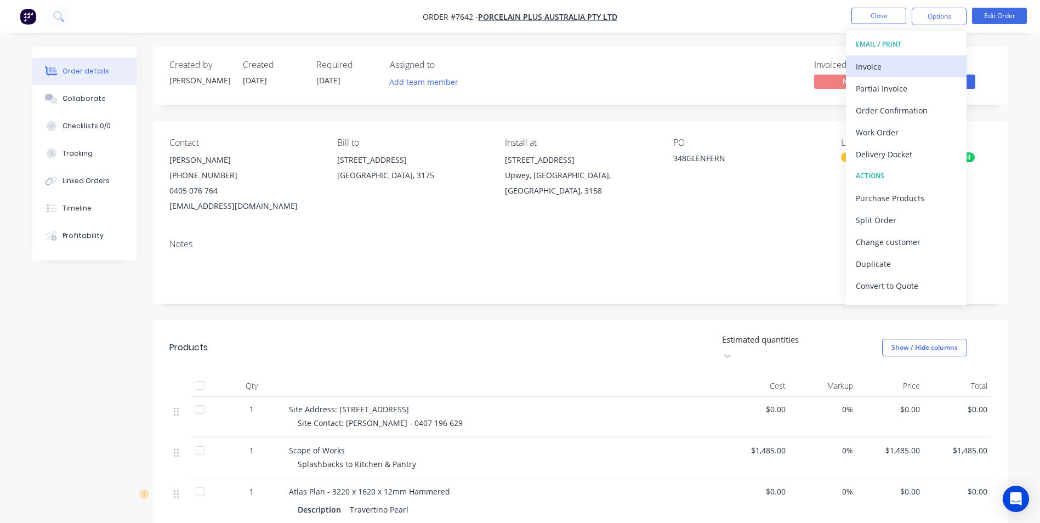
click at [886, 64] on div "Invoice" at bounding box center [906, 67] width 101 height 16
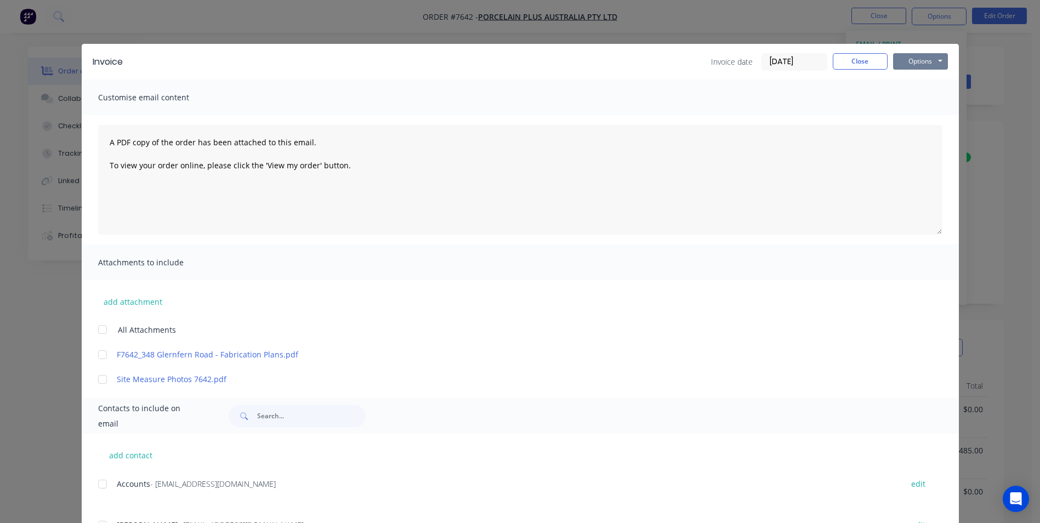
click at [918, 64] on button "Options" at bounding box center [920, 61] width 55 height 16
click at [907, 97] on button "Print" at bounding box center [928, 99] width 70 height 18
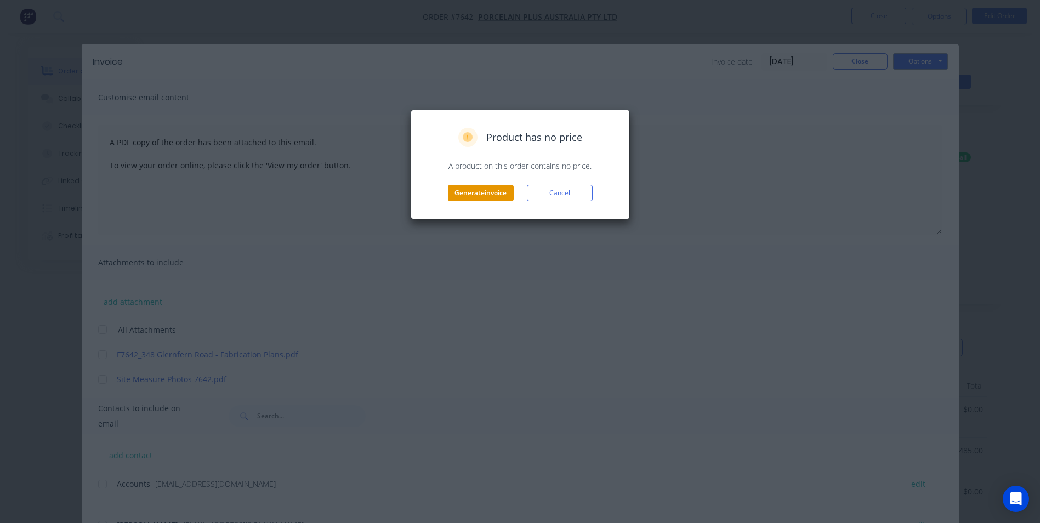
click at [481, 198] on button "Generate invoice" at bounding box center [481, 193] width 66 height 16
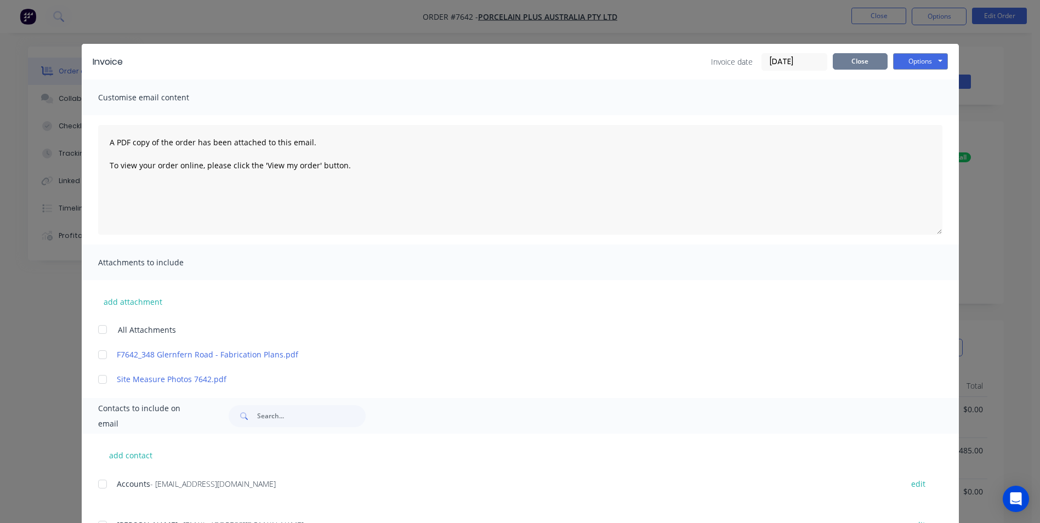
click at [839, 62] on button "Close" at bounding box center [860, 61] width 55 height 16
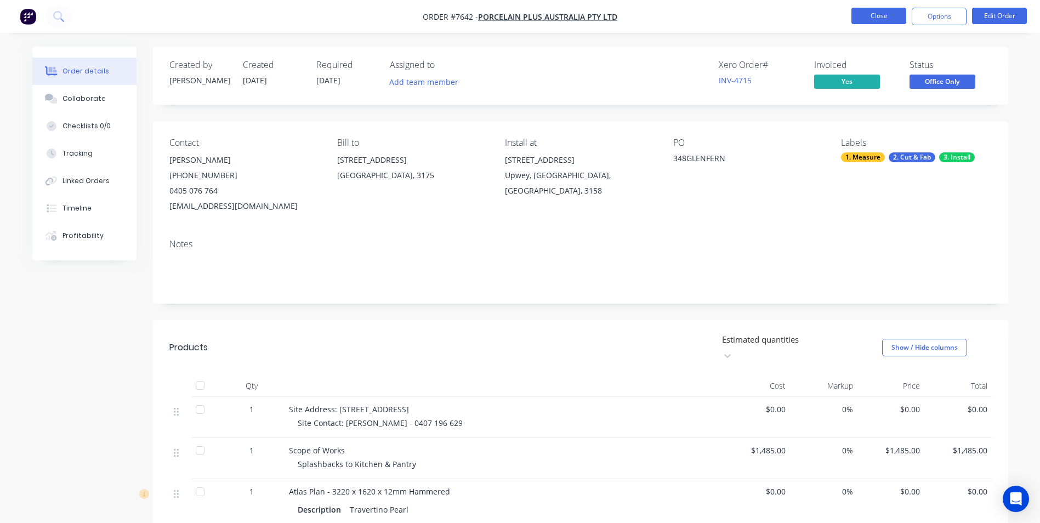
click at [857, 20] on button "Close" at bounding box center [879, 16] width 55 height 16
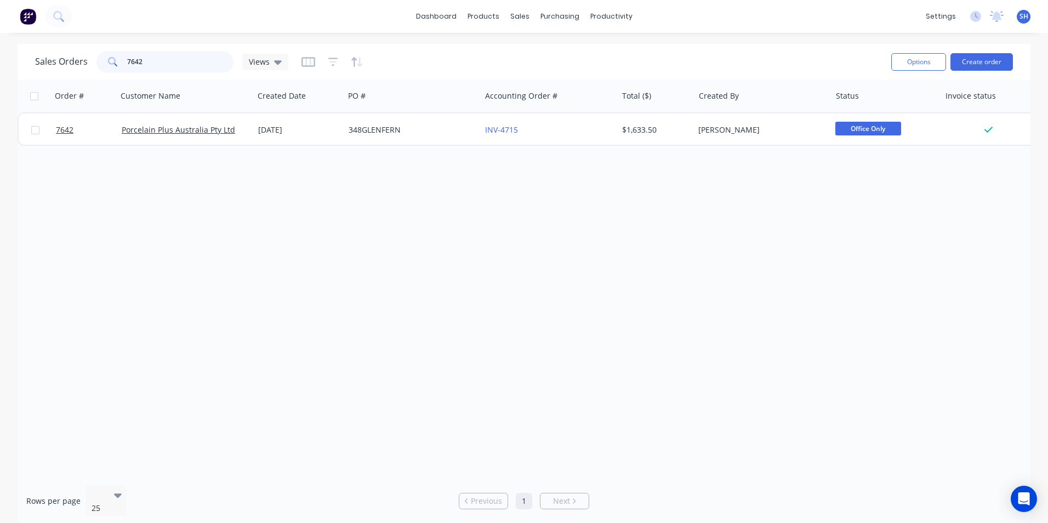
click at [152, 61] on input "7642" at bounding box center [180, 62] width 107 height 22
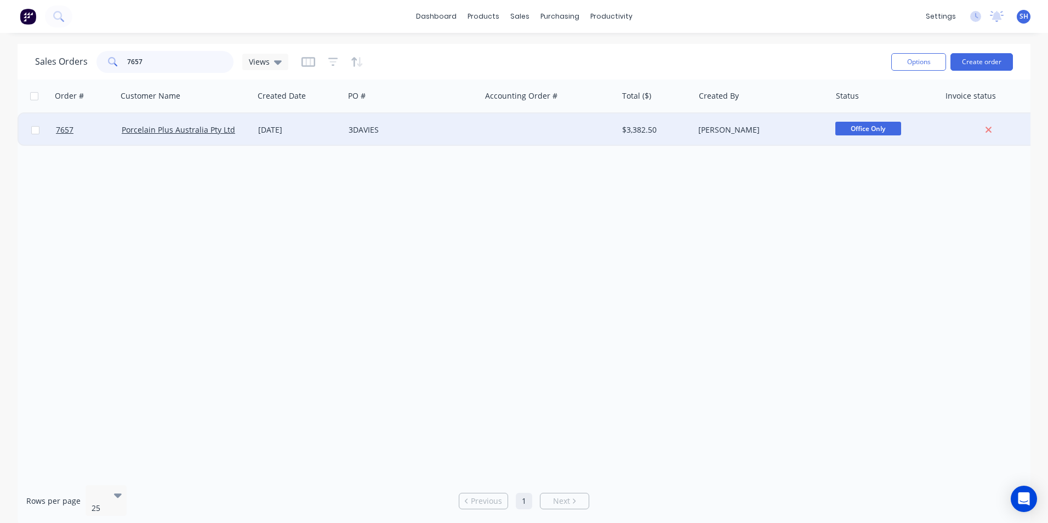
type input "7657"
click at [355, 132] on div "3DAVIES" at bounding box center [410, 129] width 122 height 11
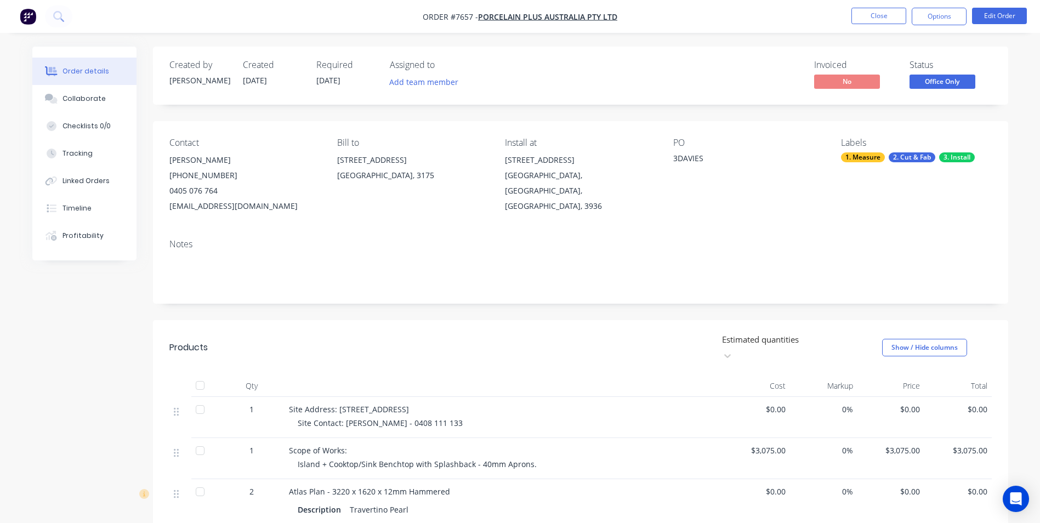
click at [924, 26] on nav "Order #7657 - Porcelain Plus Australia Pty Ltd Close Options Edit Order" at bounding box center [520, 16] width 1040 height 33
click at [925, 18] on button "Options" at bounding box center [939, 17] width 55 height 18
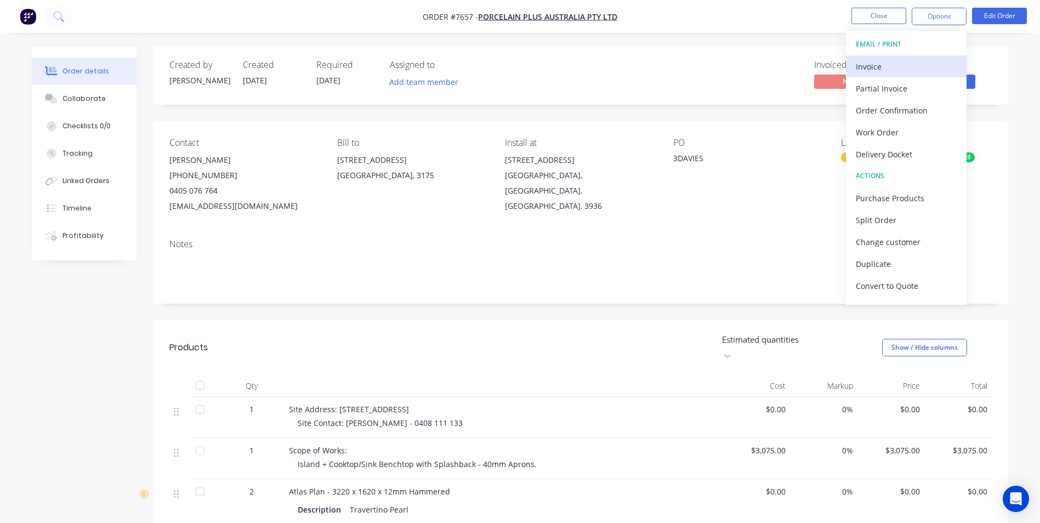
click at [905, 66] on div "Invoice" at bounding box center [906, 67] width 101 height 16
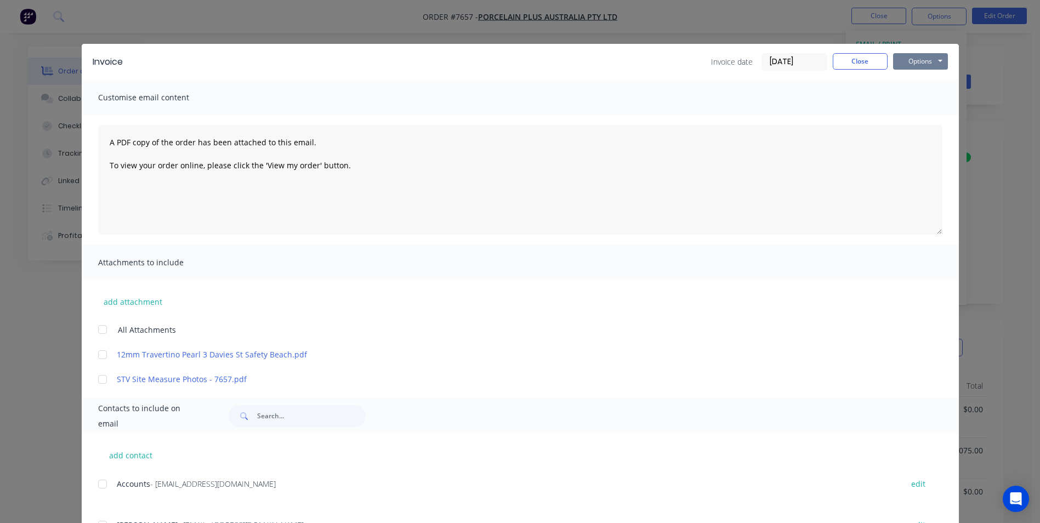
click at [911, 67] on button "Options" at bounding box center [920, 61] width 55 height 16
click at [913, 98] on button "Print" at bounding box center [928, 99] width 70 height 18
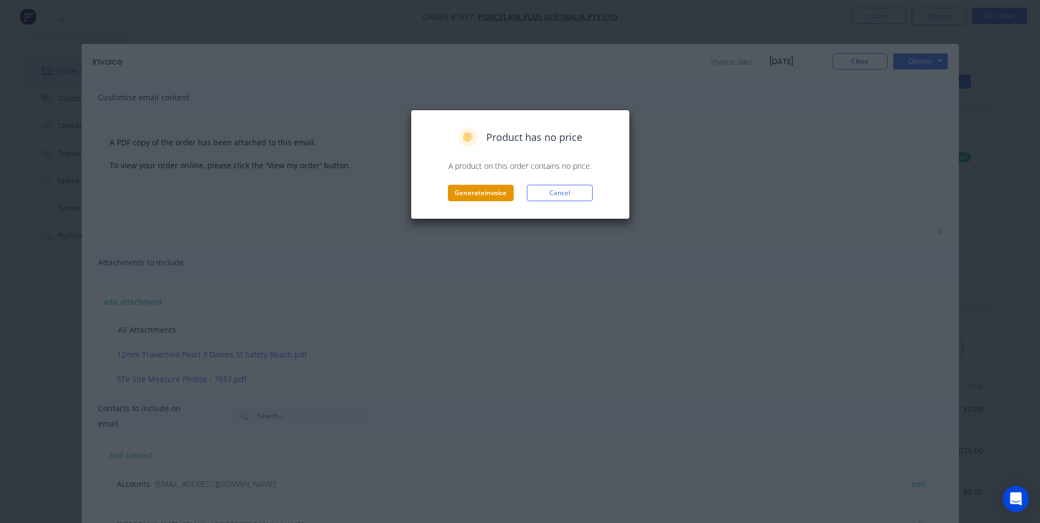
click at [497, 195] on button "Generate invoice" at bounding box center [481, 193] width 66 height 16
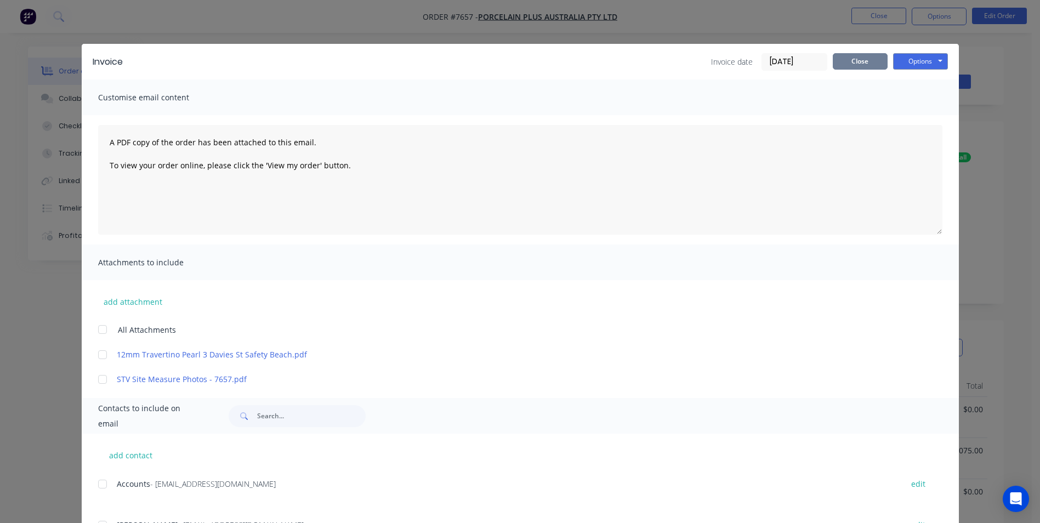
click at [866, 61] on button "Close" at bounding box center [860, 61] width 55 height 16
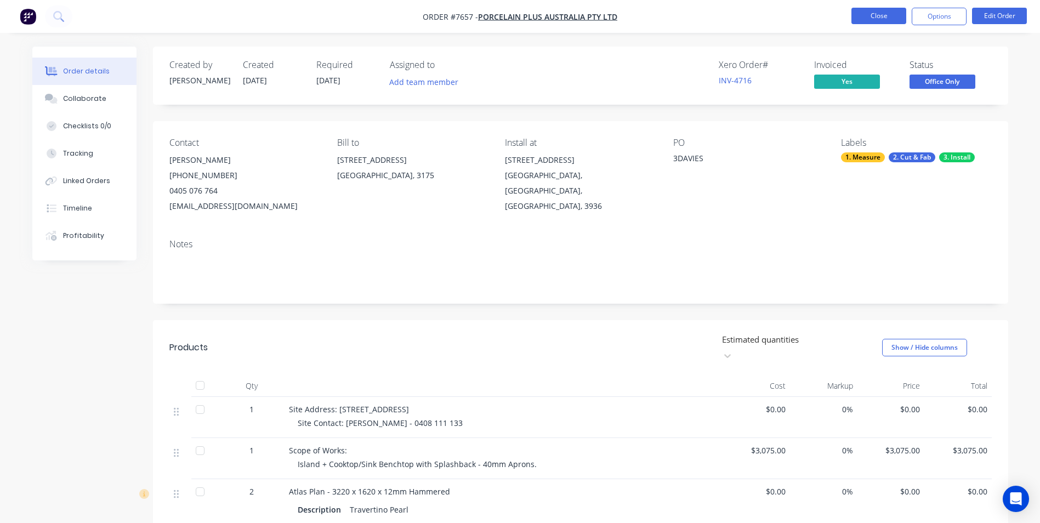
click at [887, 22] on button "Close" at bounding box center [879, 16] width 55 height 16
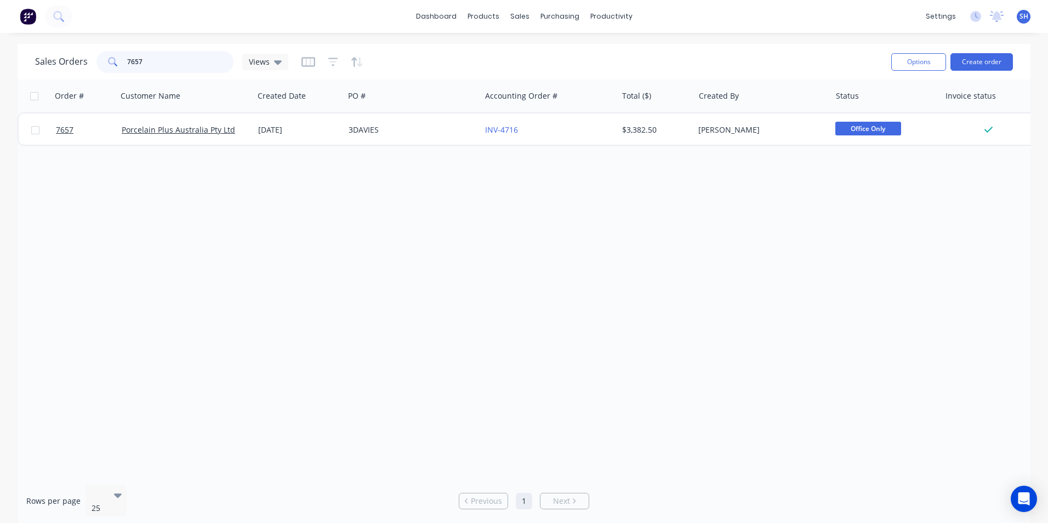
click at [152, 61] on input "7657" at bounding box center [180, 62] width 107 height 22
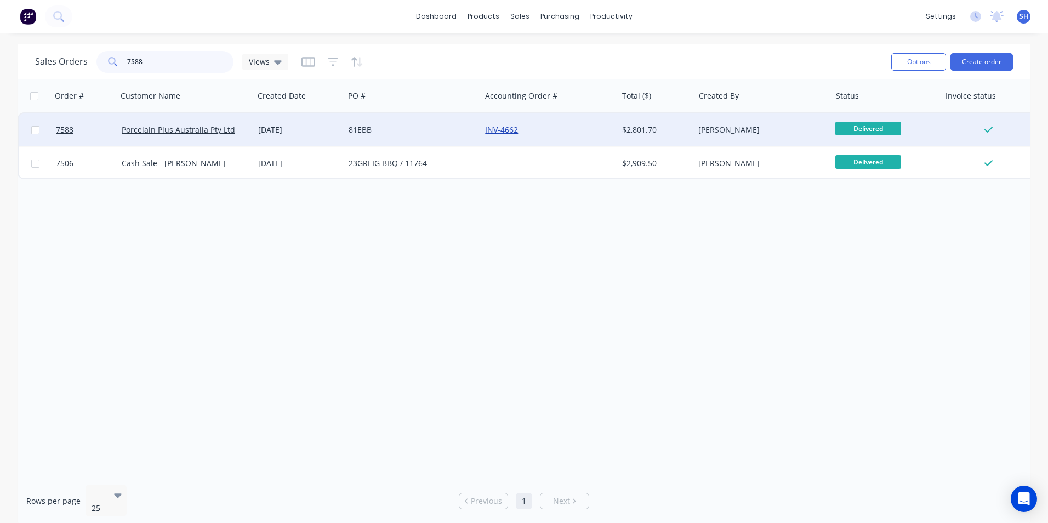
type input "7588"
click at [503, 130] on link "INV-4662" at bounding box center [501, 129] width 33 height 10
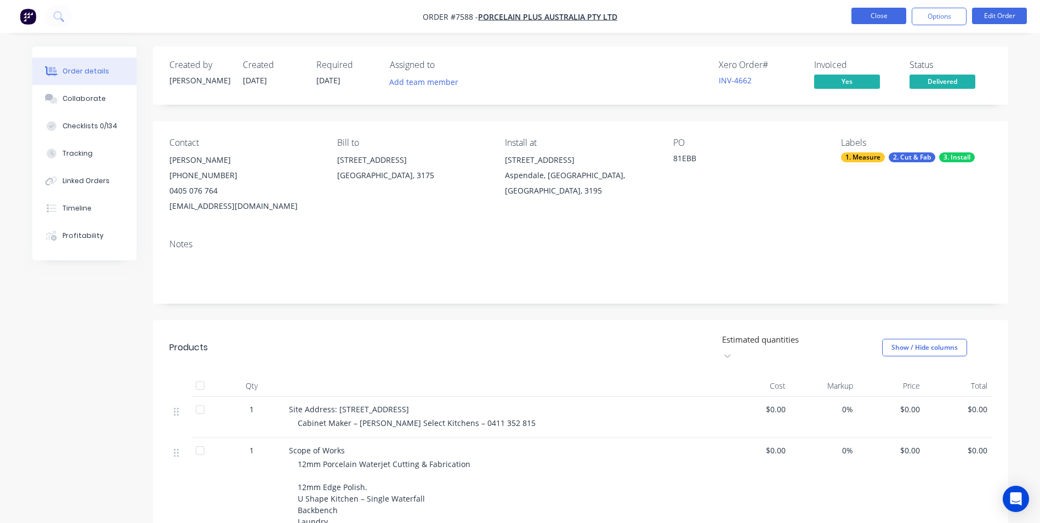
click at [871, 14] on button "Close" at bounding box center [879, 16] width 55 height 16
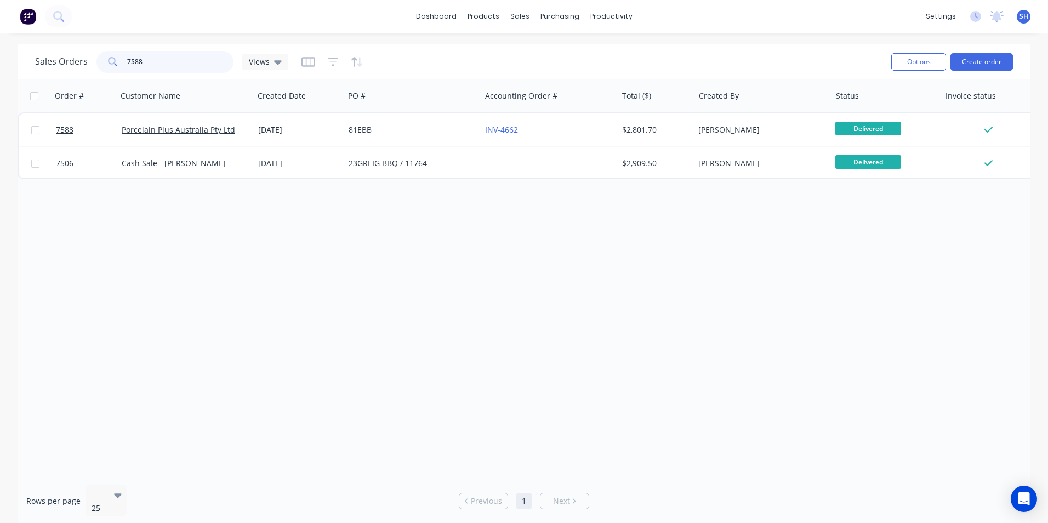
drag, startPoint x: 152, startPoint y: 66, endPoint x: 123, endPoint y: 67, distance: 29.6
click at [123, 67] on div "7588" at bounding box center [165, 62] width 137 height 22
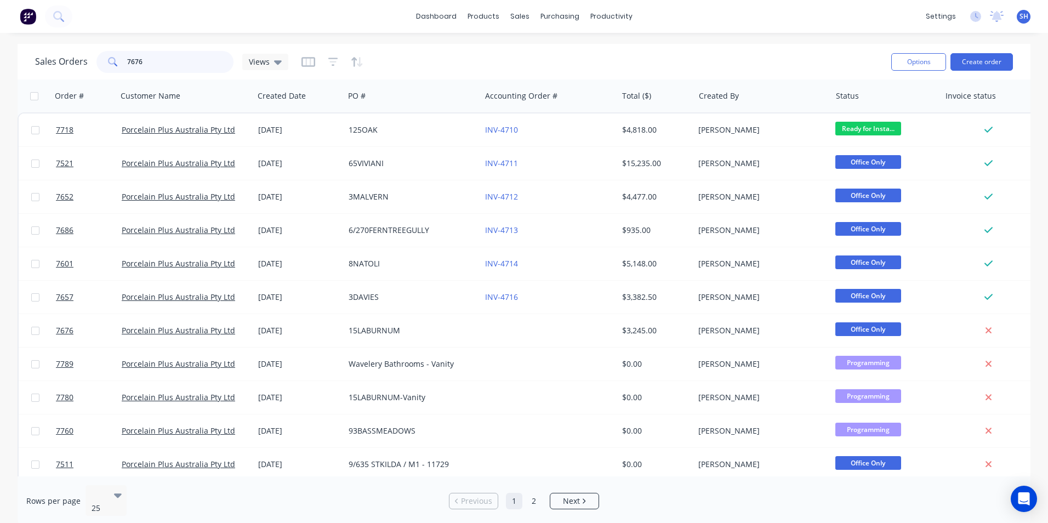
click at [161, 65] on input "7676" at bounding box center [180, 62] width 107 height 22
drag, startPoint x: 152, startPoint y: 60, endPoint x: 124, endPoint y: 63, distance: 28.6
click at [125, 63] on div "7676" at bounding box center [165, 62] width 137 height 22
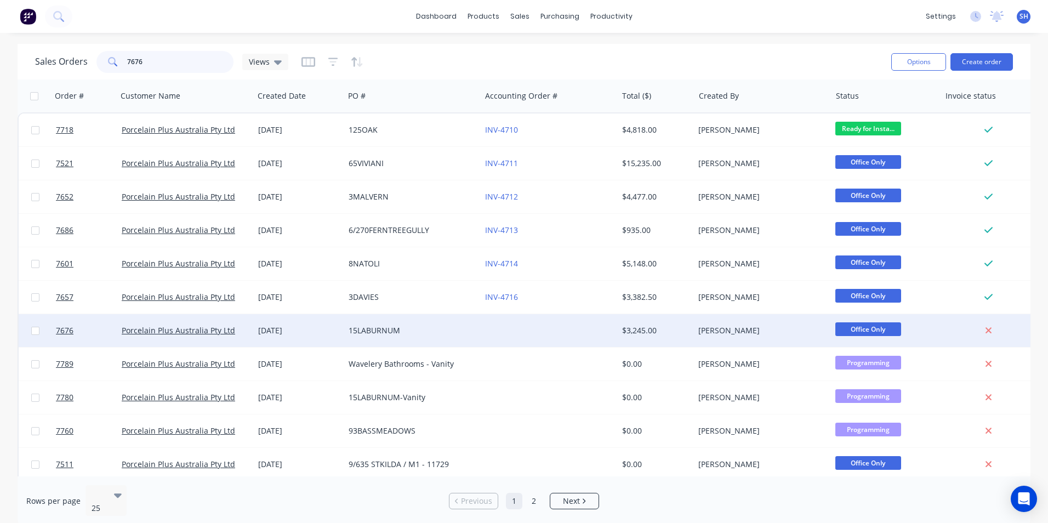
type input "7676"
click at [451, 332] on div "15LABURNUM" at bounding box center [410, 330] width 122 height 11
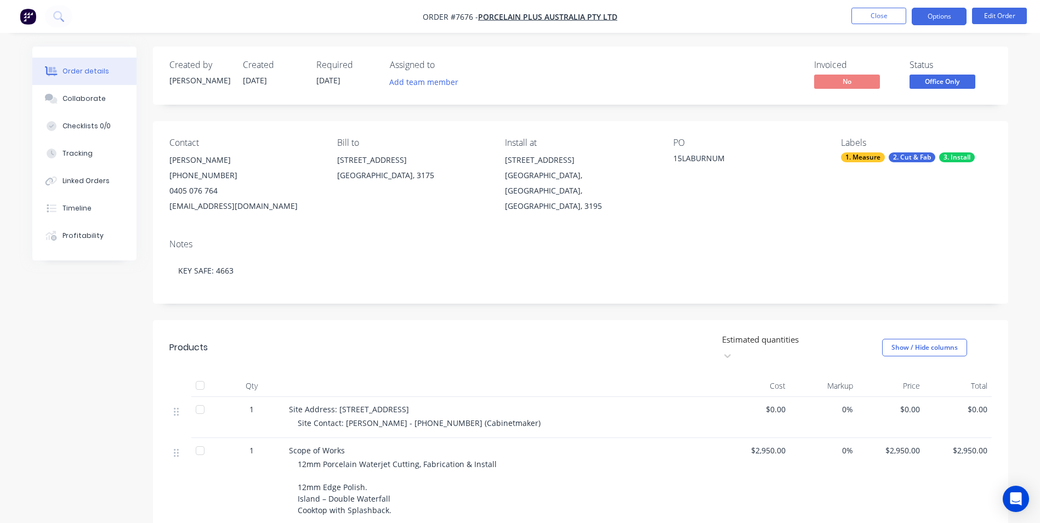
click at [930, 21] on button "Options" at bounding box center [939, 17] width 55 height 18
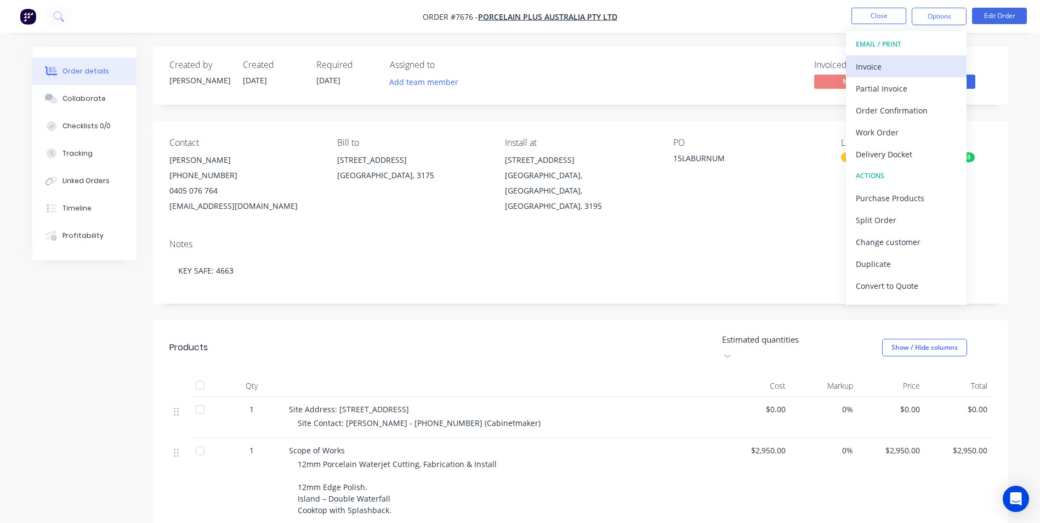
click at [911, 66] on div "Invoice" at bounding box center [906, 67] width 101 height 16
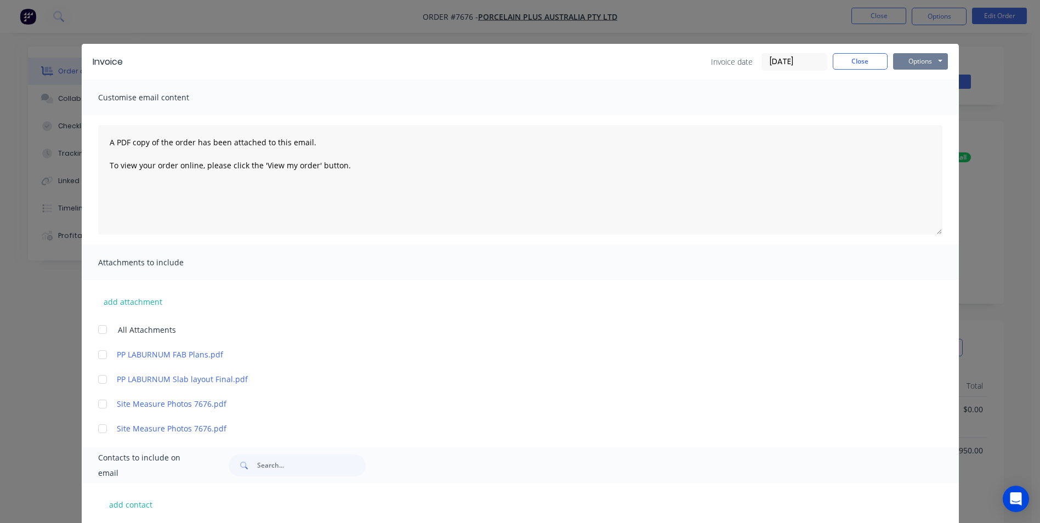
click at [926, 65] on button "Options" at bounding box center [920, 61] width 55 height 16
click at [926, 95] on button "Print" at bounding box center [928, 99] width 70 height 18
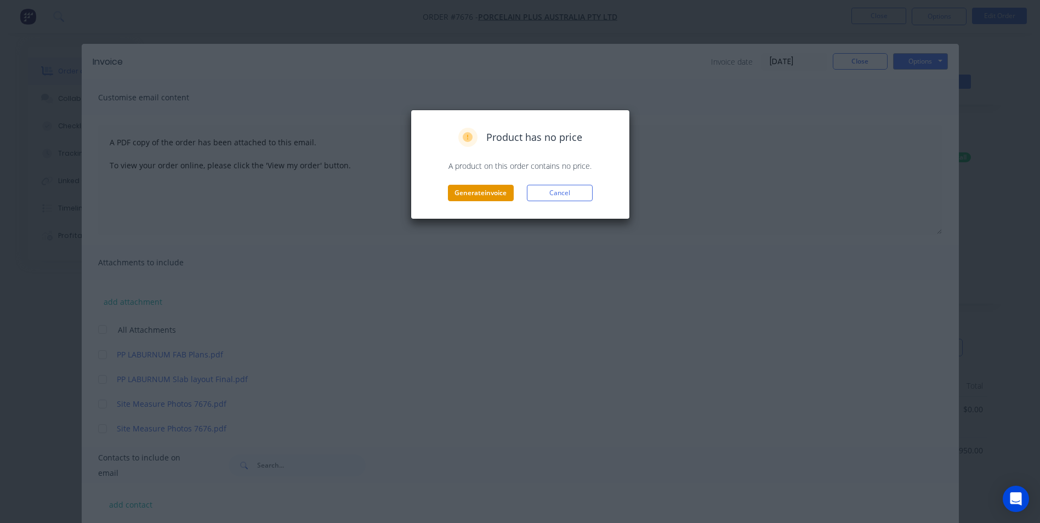
click at [481, 191] on button "Generate invoice" at bounding box center [481, 193] width 66 height 16
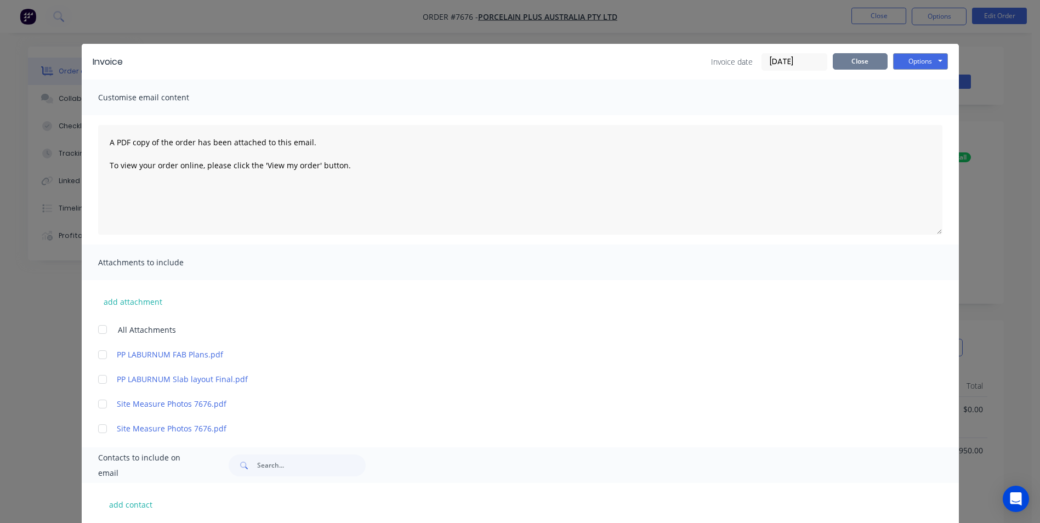
click at [861, 63] on button "Close" at bounding box center [860, 61] width 55 height 16
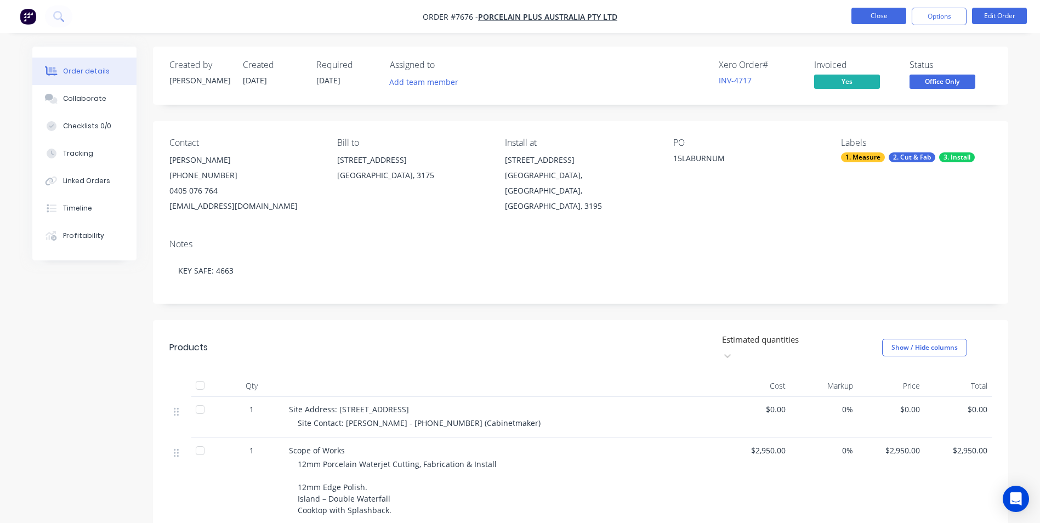
click at [879, 20] on button "Close" at bounding box center [879, 16] width 55 height 16
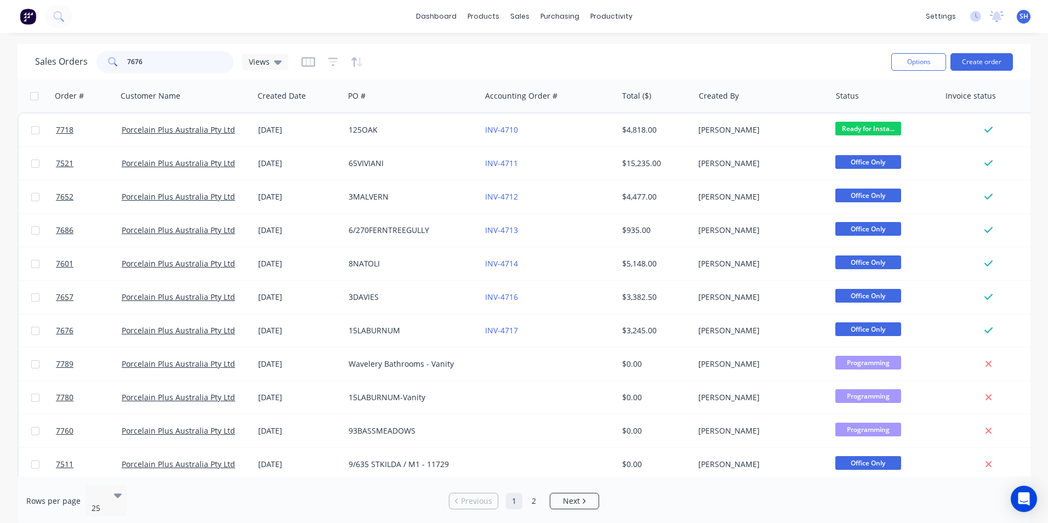
drag, startPoint x: 146, startPoint y: 60, endPoint x: 116, endPoint y: 63, distance: 30.3
click at [116, 63] on div "7676" at bounding box center [165, 62] width 137 height 22
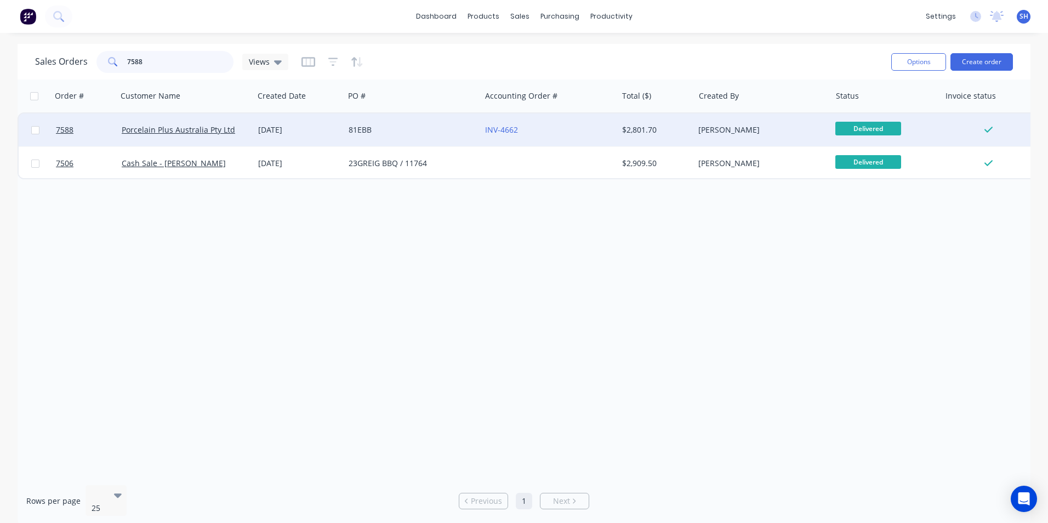
type input "7588"
click at [374, 132] on div "81EBB" at bounding box center [410, 129] width 122 height 11
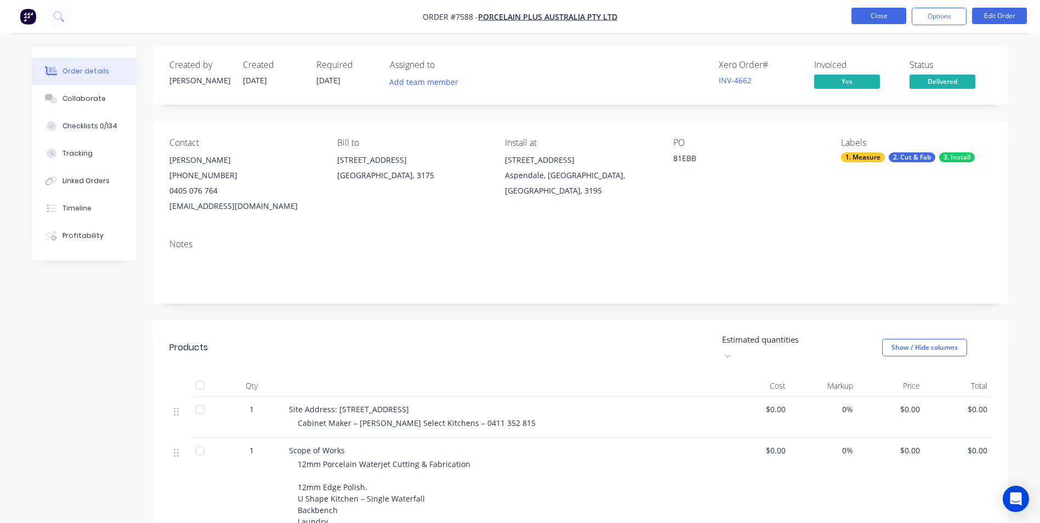
click at [867, 18] on button "Close" at bounding box center [879, 16] width 55 height 16
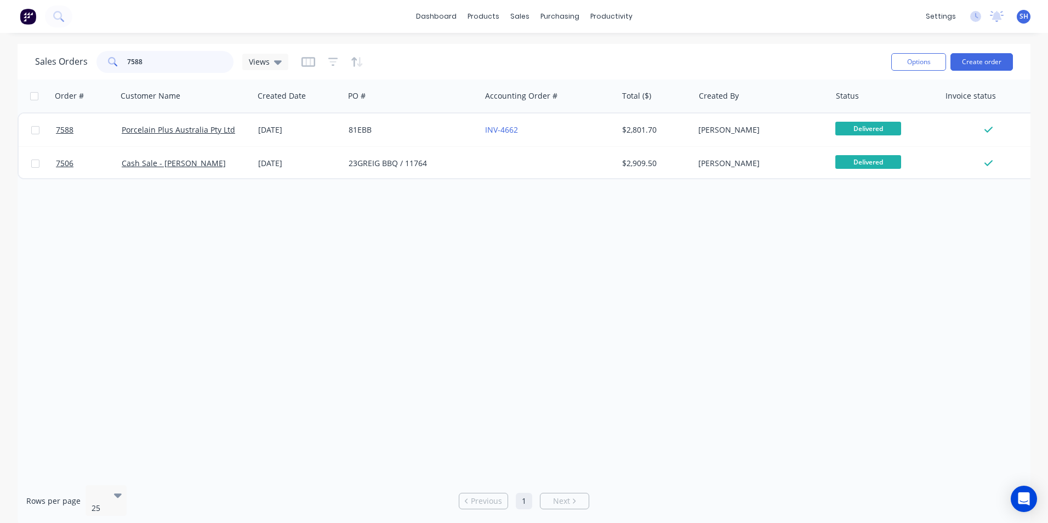
drag, startPoint x: 161, startPoint y: 63, endPoint x: 112, endPoint y: 65, distance: 48.8
click at [115, 65] on div "7588" at bounding box center [165, 62] width 137 height 22
